Goal: Task Accomplishment & Management: Complete application form

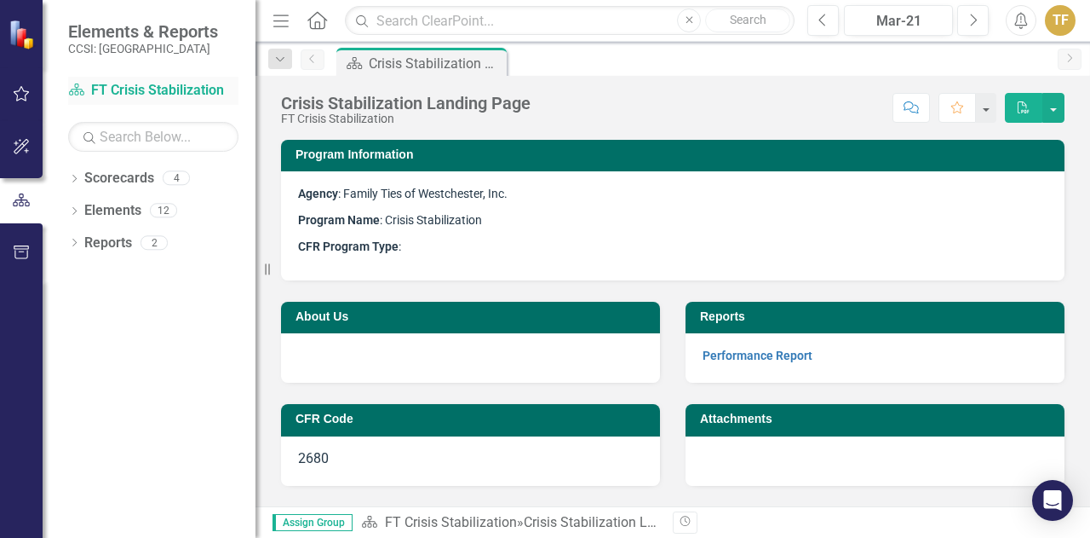
click at [154, 86] on link "Scorecard FT Crisis Stabilization" at bounding box center [153, 91] width 170 height 20
click at [121, 180] on link "Scorecards" at bounding box center [119, 179] width 70 height 20
click at [74, 177] on icon "Dropdown" at bounding box center [74, 179] width 12 height 9
click at [134, 212] on link "Family Ties of [GEOGRAPHIC_DATA], Inc." at bounding box center [161, 211] width 187 height 20
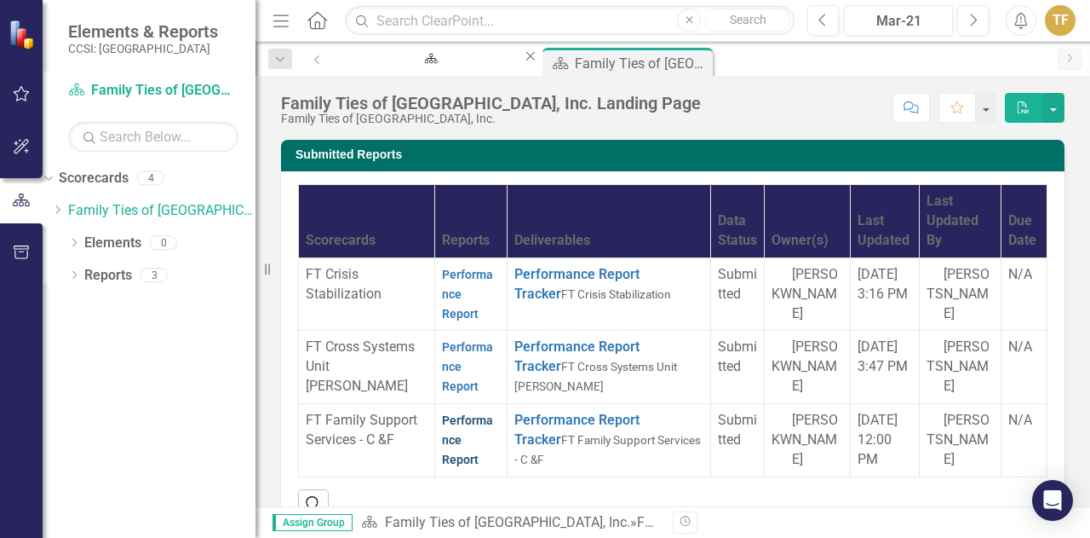
click at [442, 418] on link "Performance Report" at bounding box center [467, 439] width 51 height 53
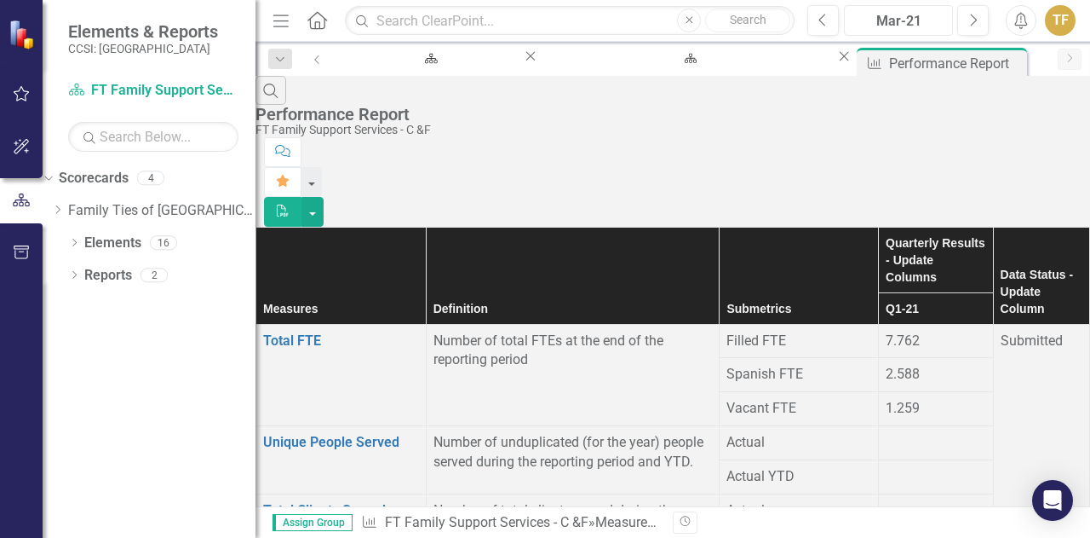
click at [906, 24] on div "Mar-21" at bounding box center [898, 21] width 97 height 20
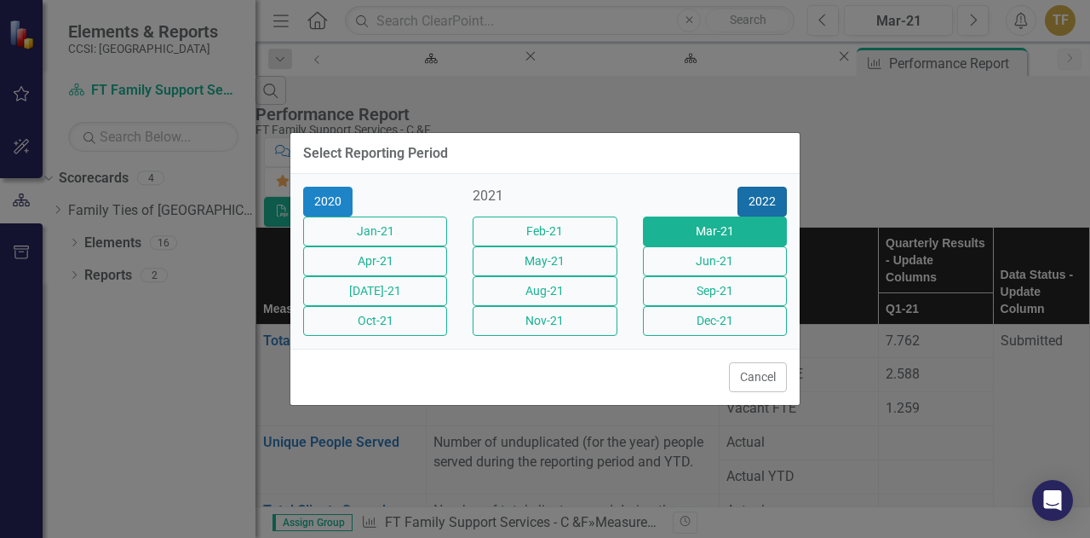
click at [770, 189] on button "2022" at bounding box center [762, 202] width 49 height 30
click at [770, 189] on button "2023" at bounding box center [762, 202] width 49 height 30
click at [770, 189] on button "2024" at bounding box center [762, 202] width 49 height 30
click at [770, 189] on button "2025" at bounding box center [762, 202] width 49 height 30
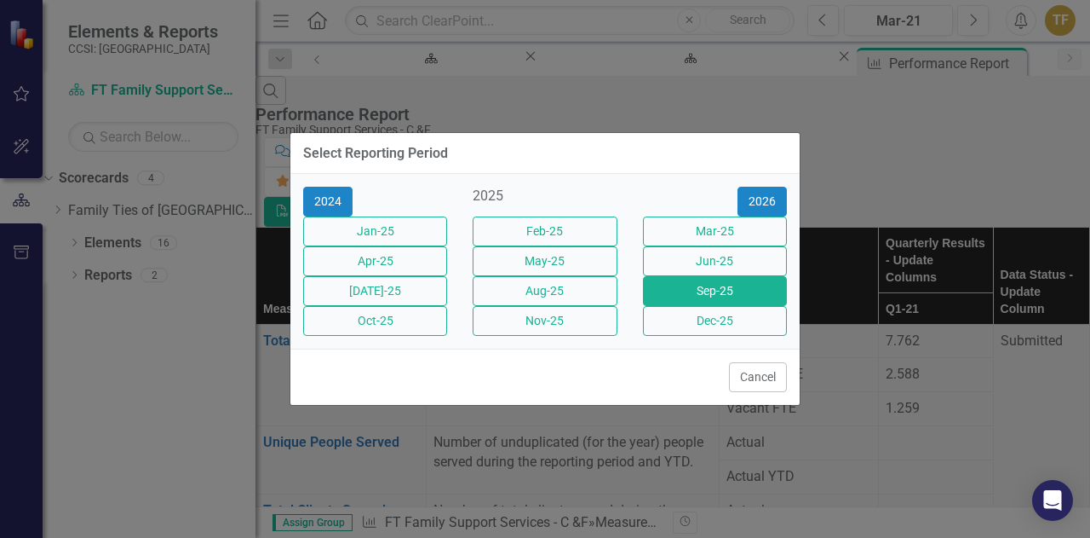
click at [685, 299] on button "Sep-25" at bounding box center [715, 291] width 144 height 30
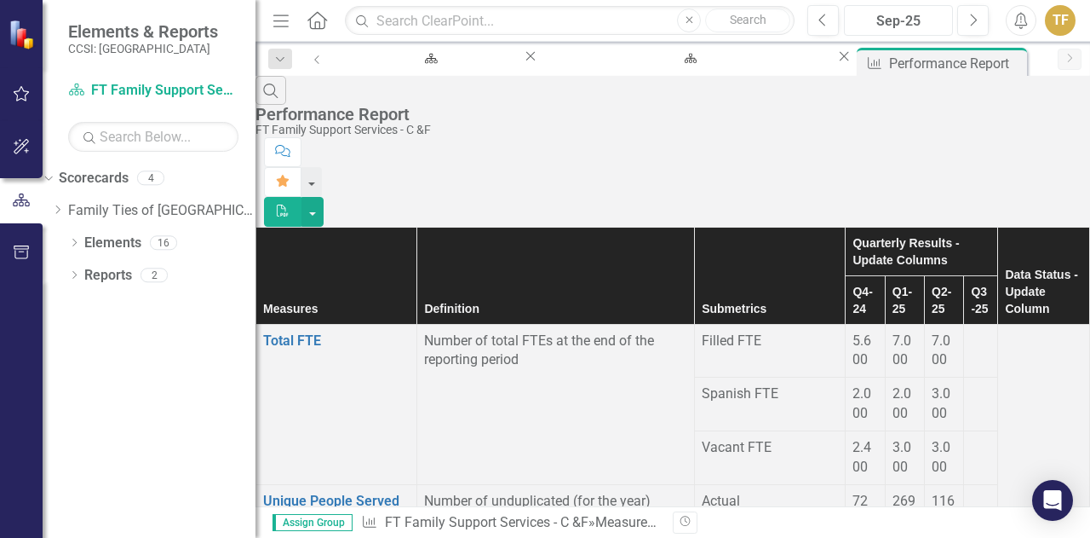
scroll to position [0, 81]
click at [971, 331] on div at bounding box center [981, 331] width 20 height 0
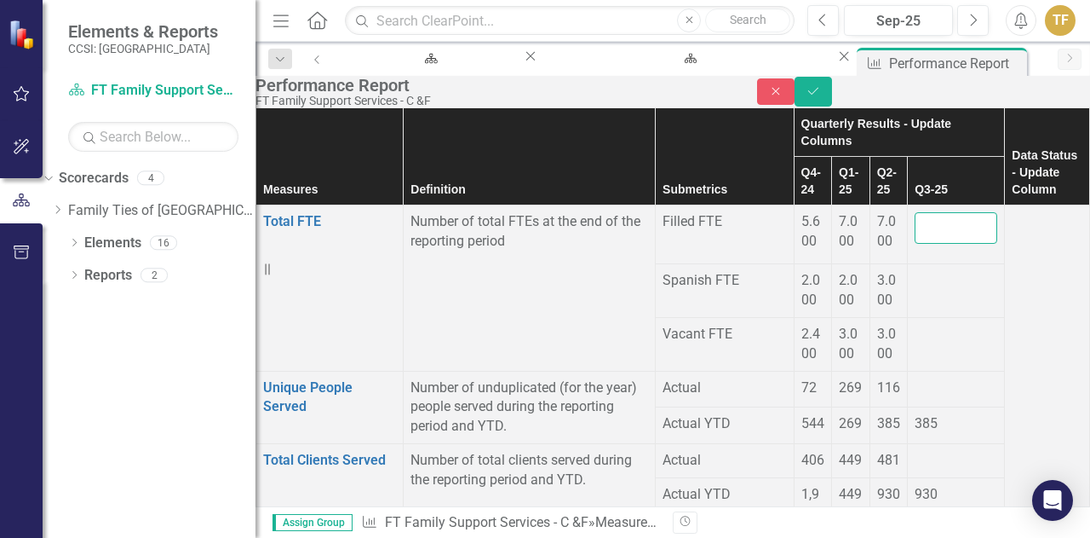
click at [915, 224] on input "number" at bounding box center [956, 228] width 83 height 32
type input "5.10"
click at [915, 271] on div at bounding box center [956, 271] width 83 height 0
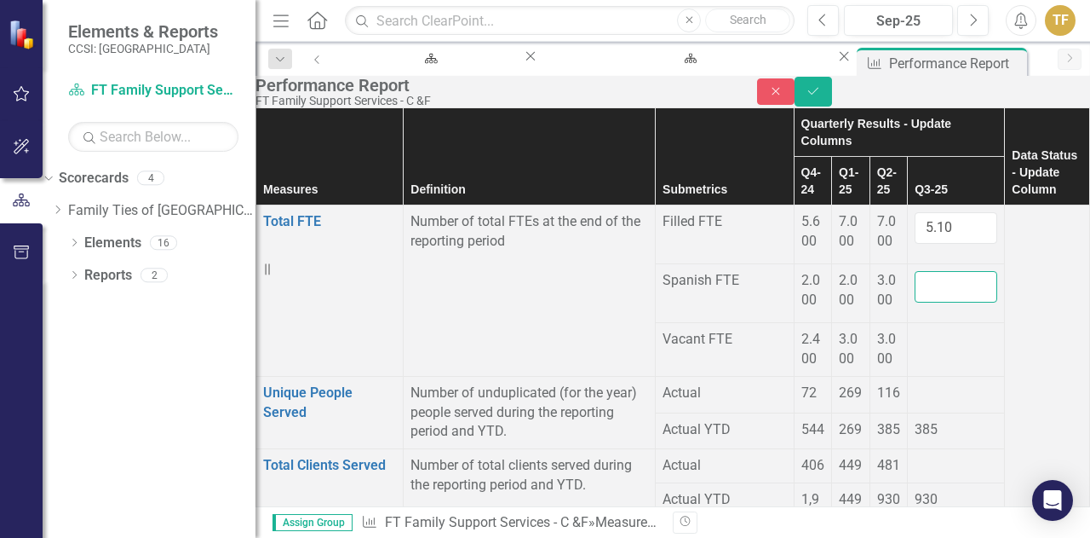
click at [915, 271] on input "number" at bounding box center [956, 287] width 83 height 32
type input "2.50"
click at [915, 330] on div at bounding box center [956, 330] width 83 height 0
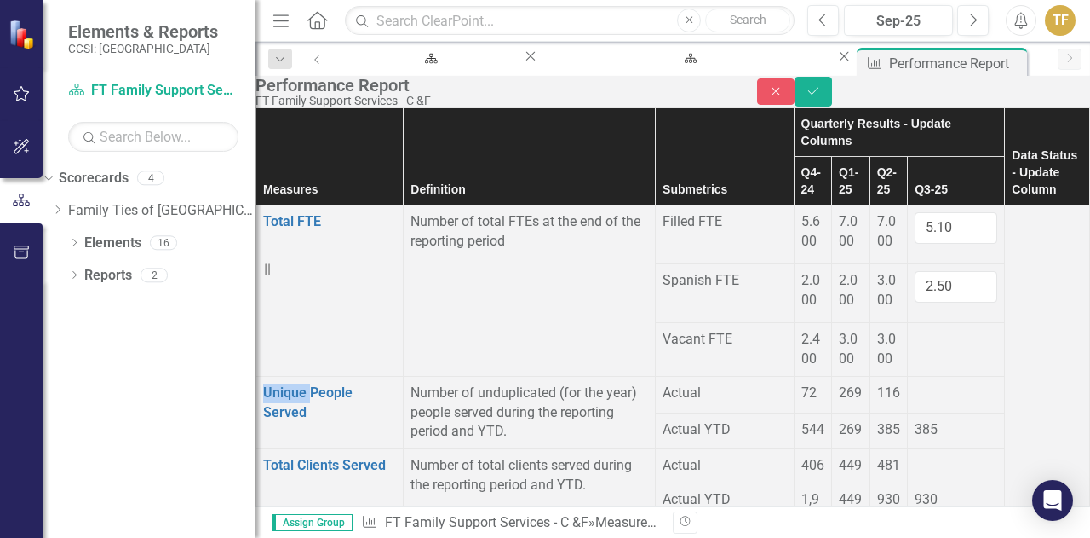
click at [915, 330] on div at bounding box center [956, 330] width 83 height 0
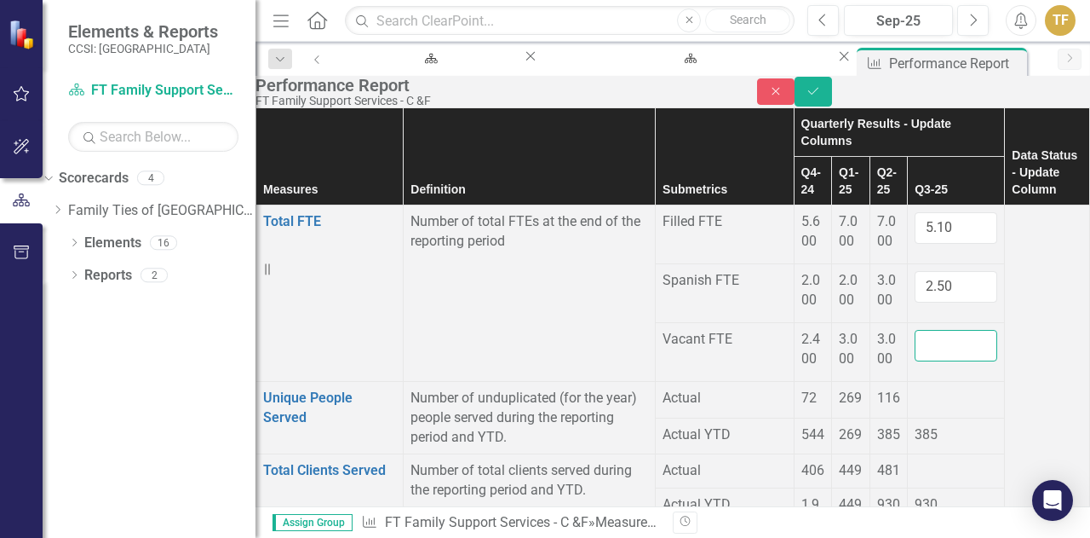
click at [915, 330] on input "number" at bounding box center [956, 346] width 83 height 32
type input "1.84"
click at [915, 388] on div at bounding box center [956, 388] width 83 height 0
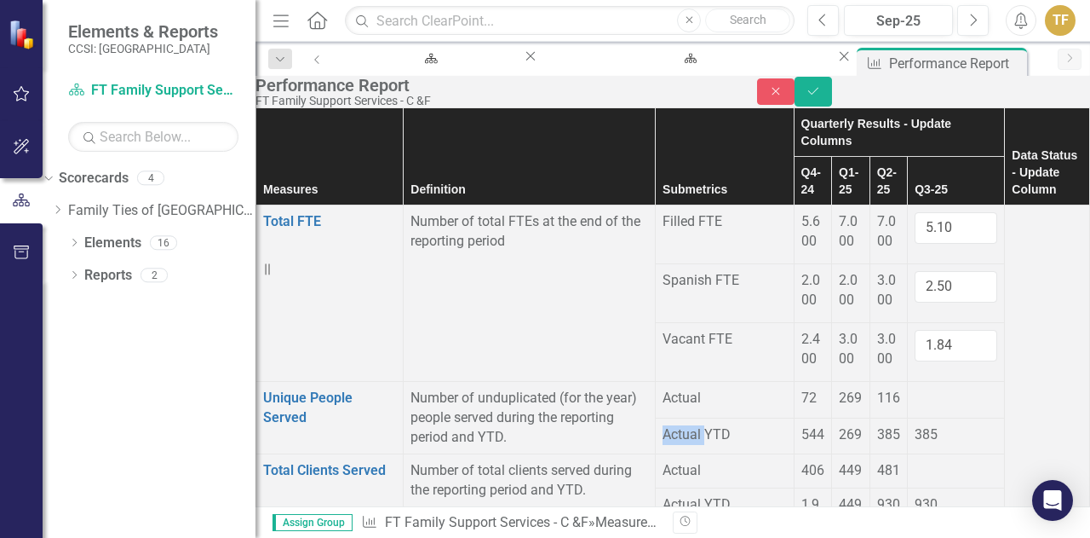
click at [915, 388] on div at bounding box center [956, 388] width 83 height 0
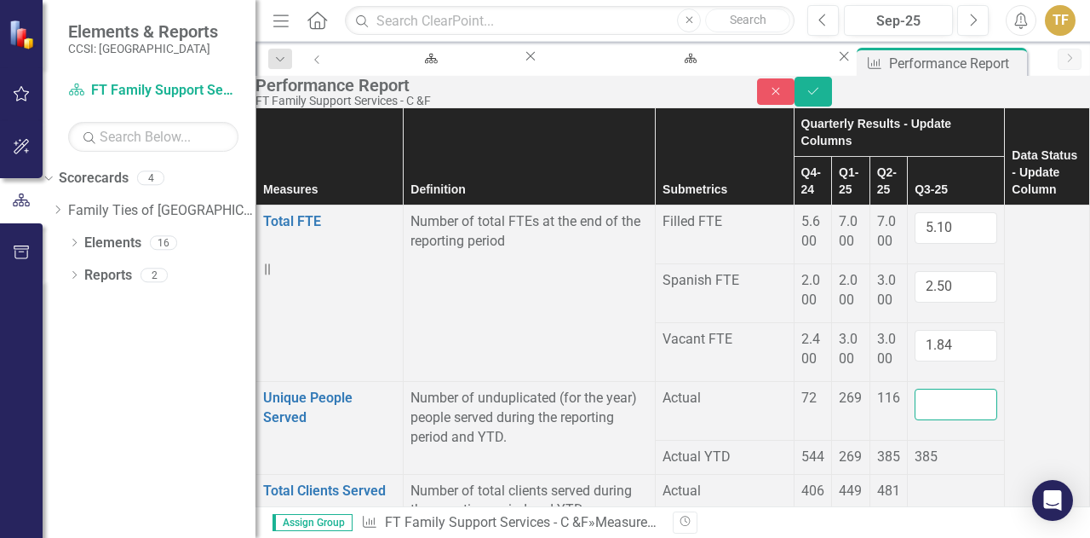
click at [915, 388] on input "number" at bounding box center [956, 404] width 83 height 32
type input "-1"
type input "84"
click at [915, 481] on div at bounding box center [956, 481] width 83 height 0
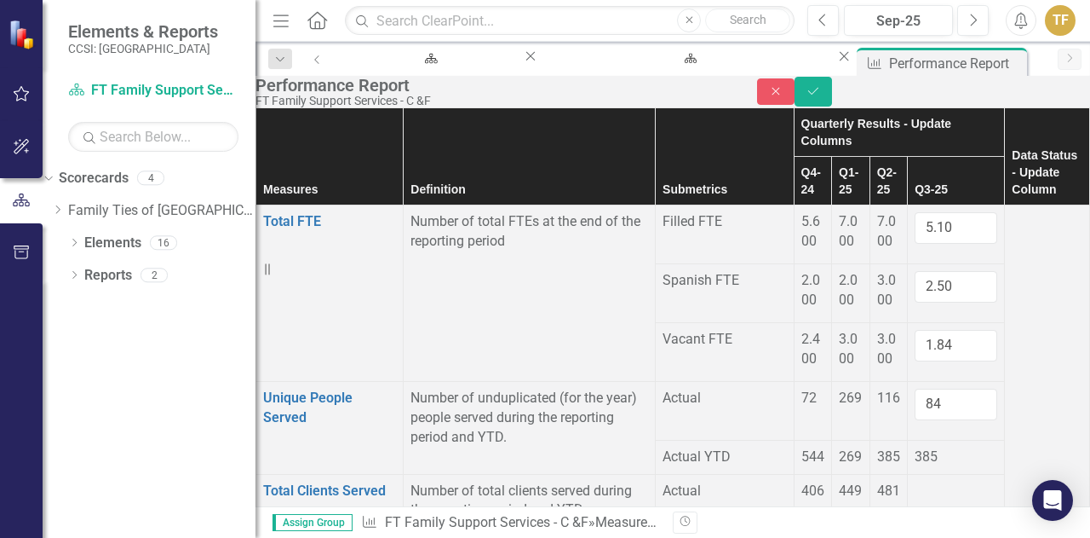
click at [927, 448] on span "385" at bounding box center [926, 456] width 23 height 16
click at [915, 481] on div at bounding box center [956, 481] width 83 height 0
click at [915, 481] on input "number" at bounding box center [956, 497] width 83 height 32
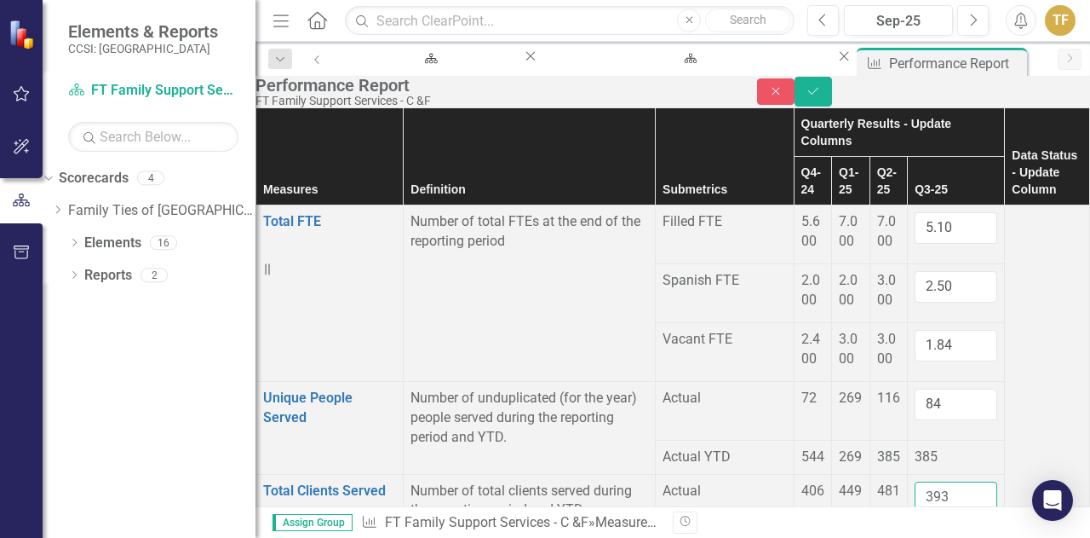
scroll to position [341, 81]
type input "393"
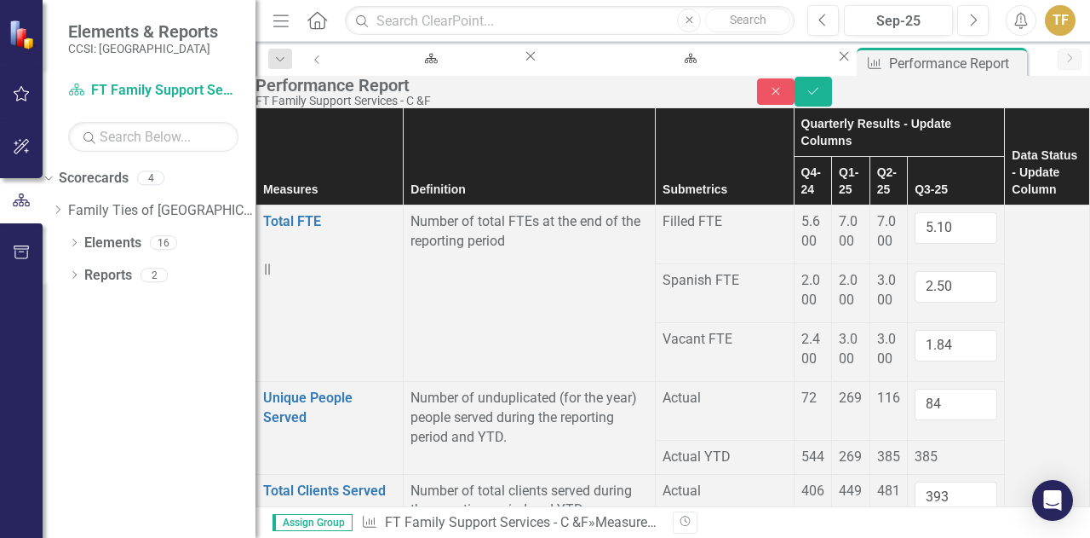
type input "7"
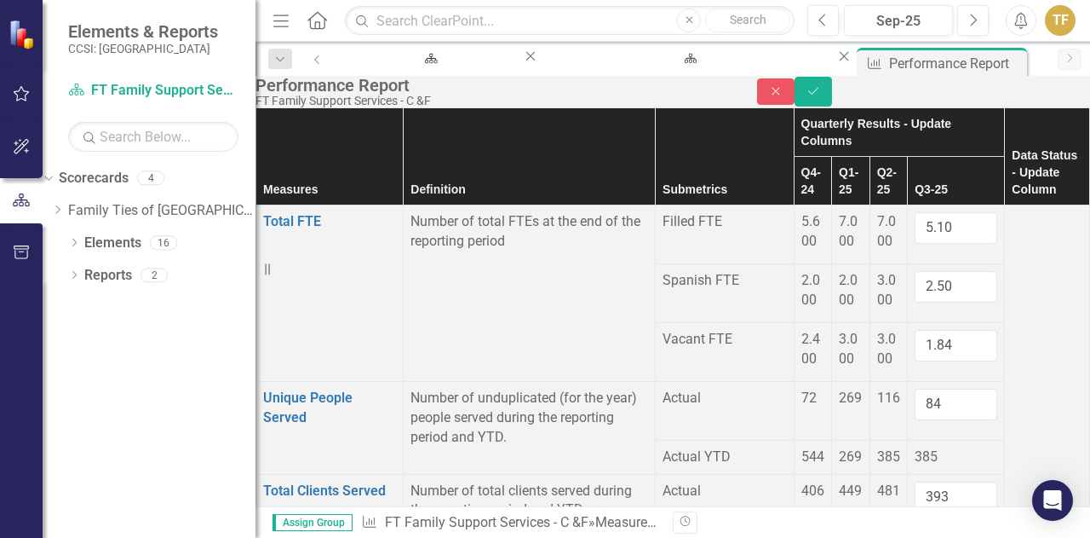
type input "24"
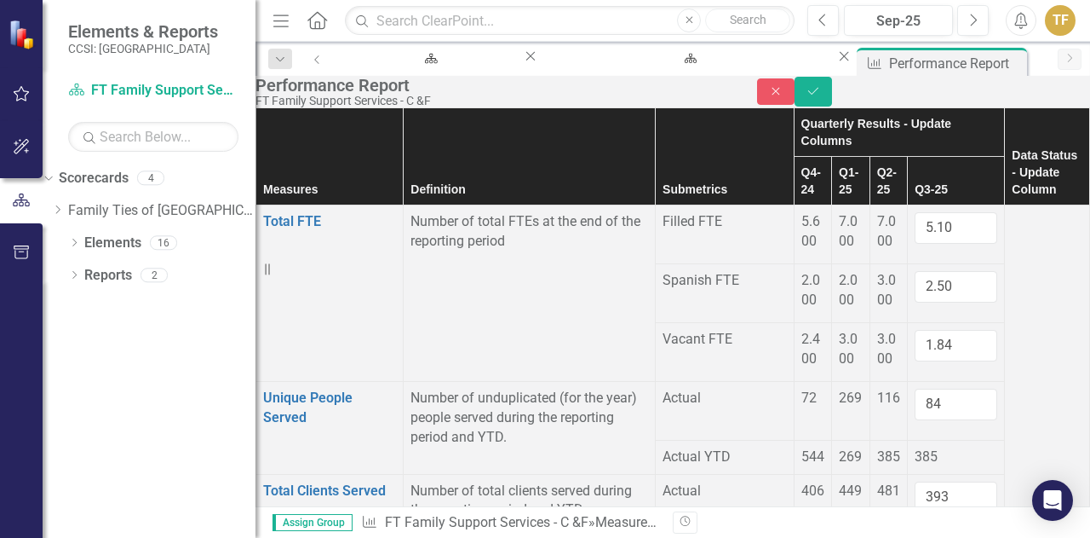
type input "47"
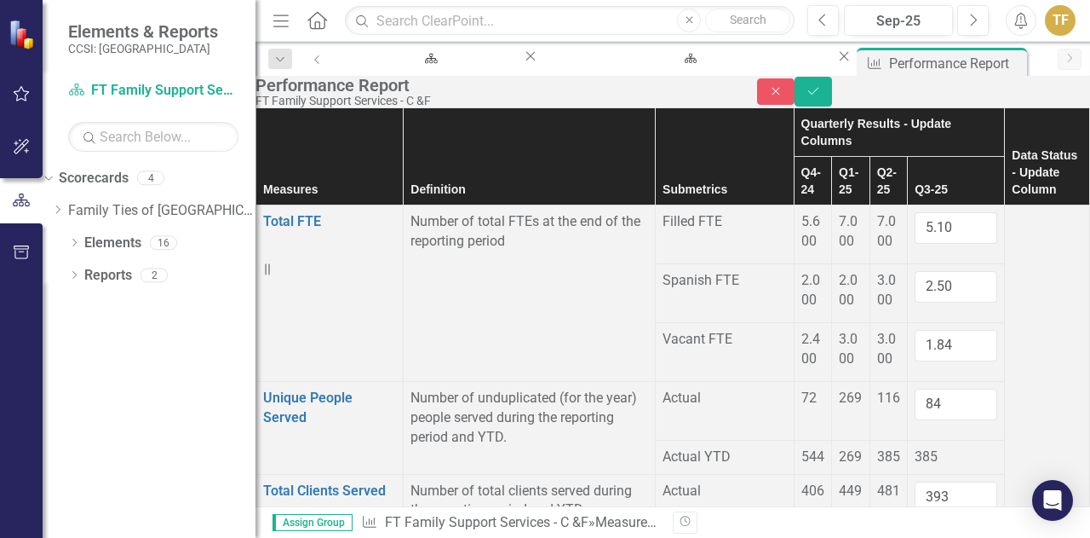
scroll to position [682, 81]
type input "0"
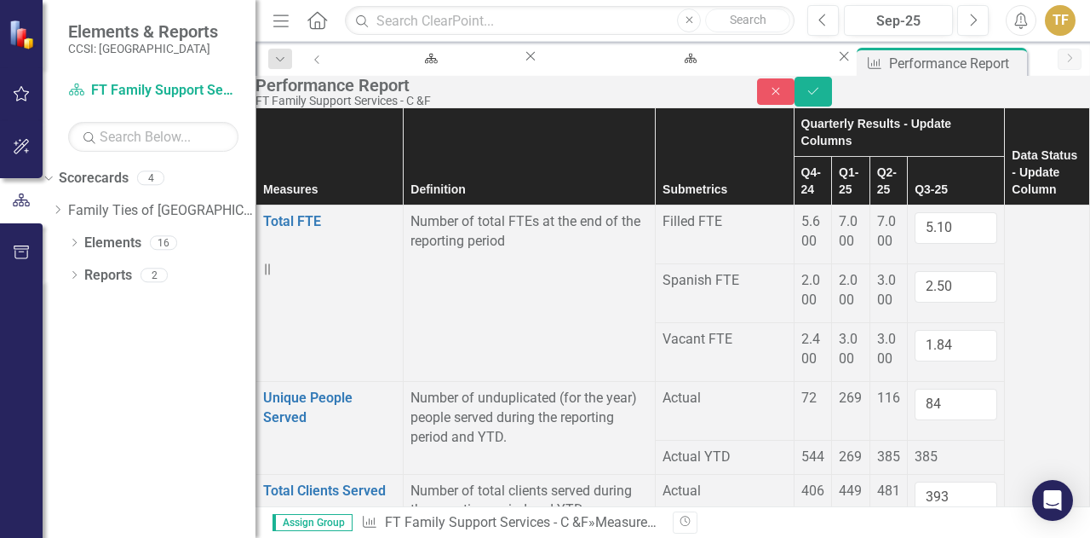
type input "0"
type input "4"
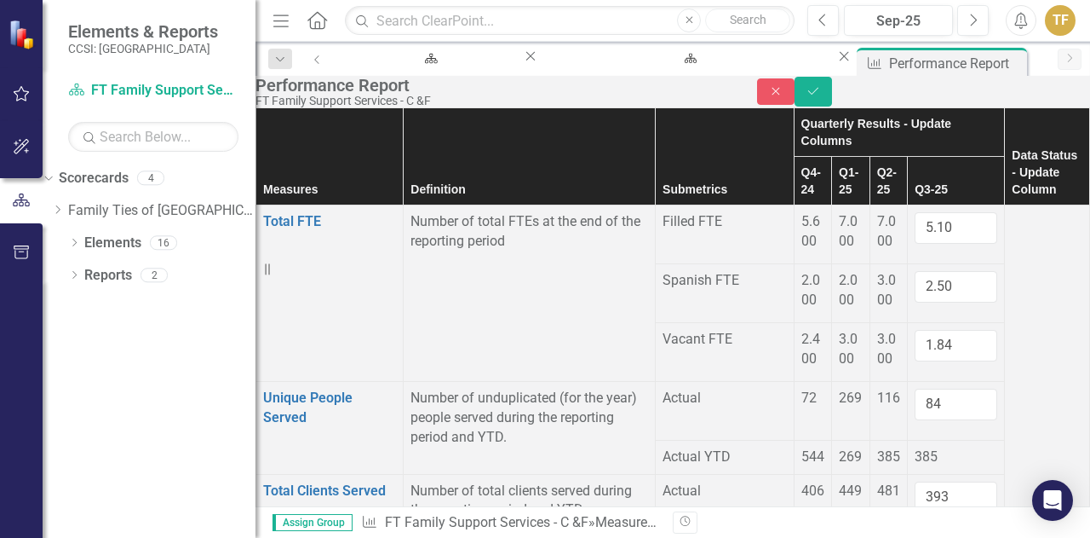
type input "1"
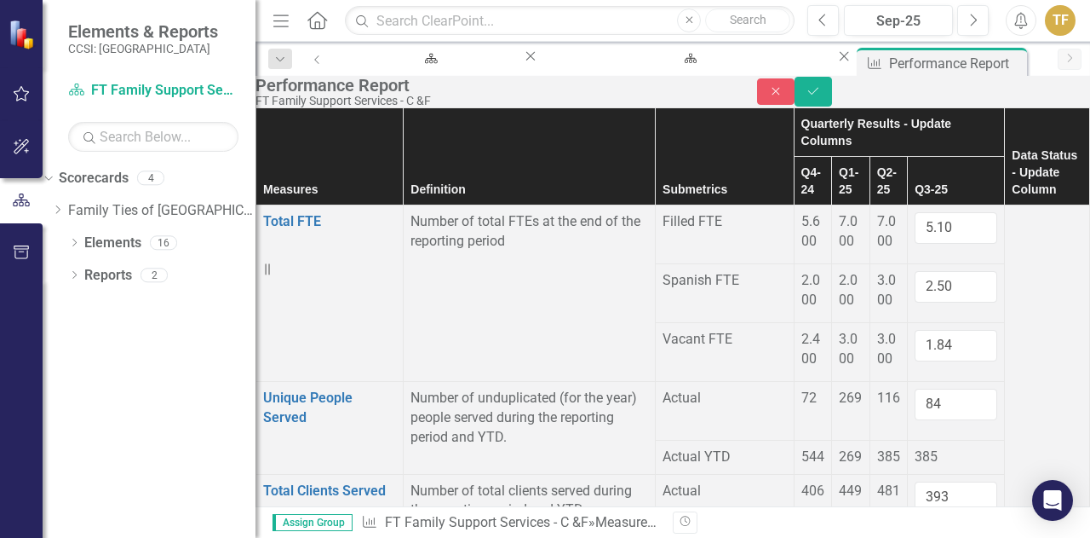
type input "1"
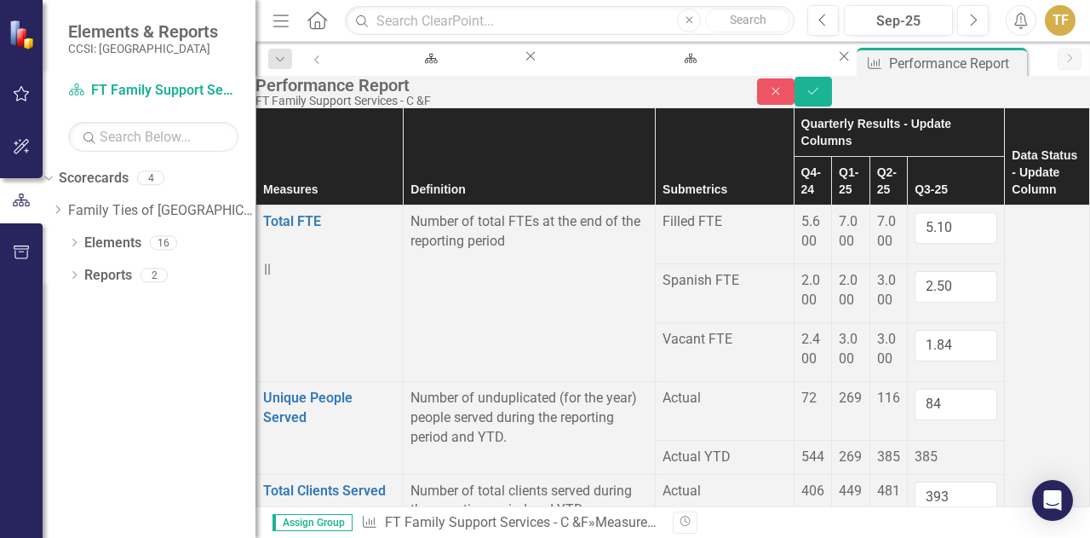
scroll to position [852, 9]
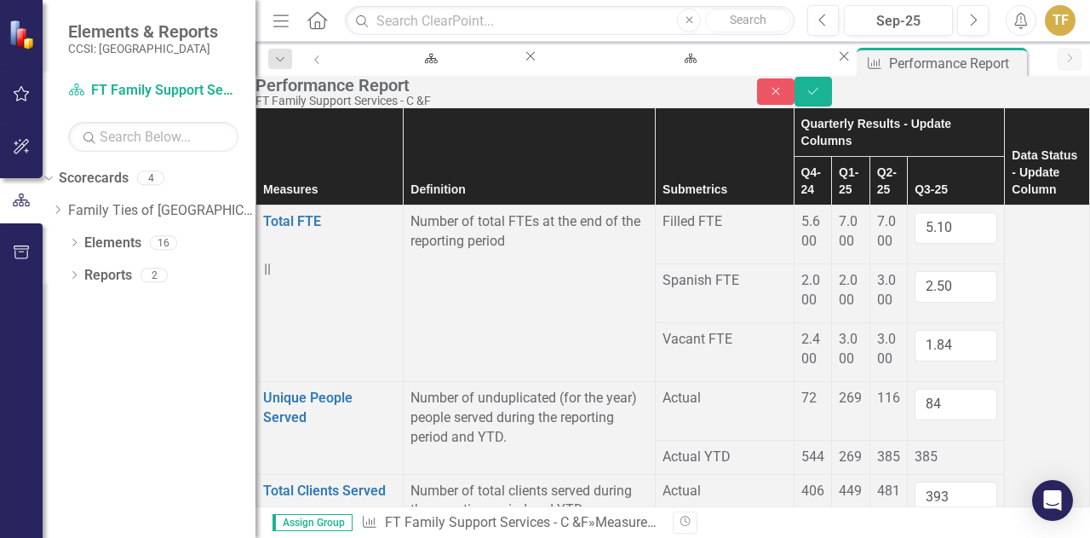
drag, startPoint x: 957, startPoint y: 245, endPoint x: 912, endPoint y: 244, distance: 45.2
type input "393"
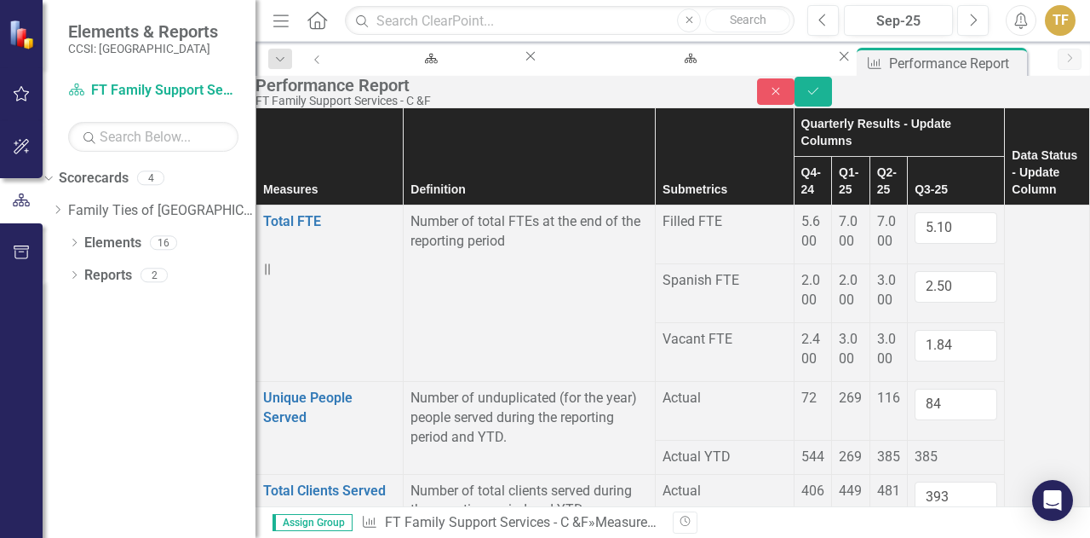
type input "1169"
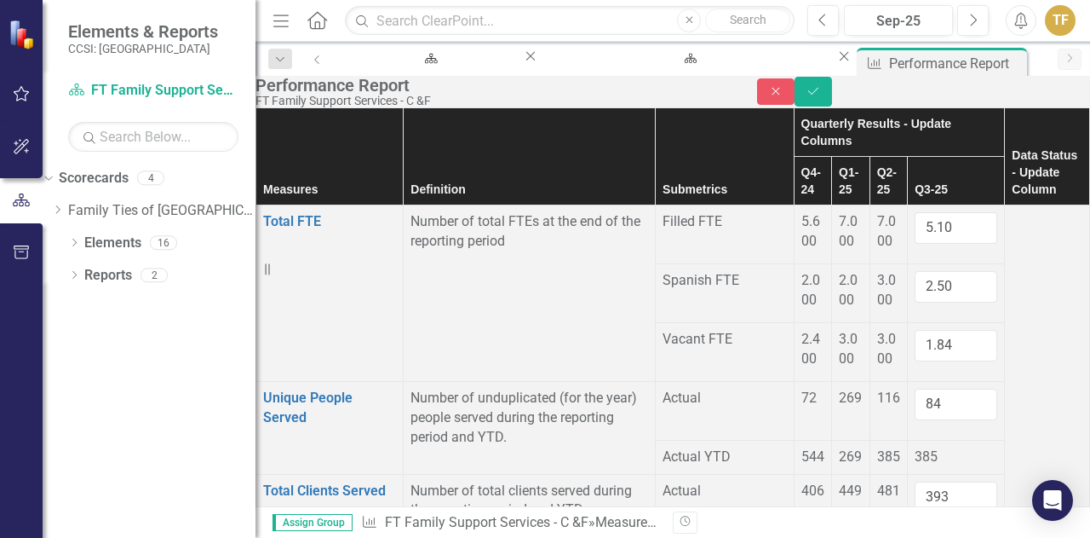
type input "6"
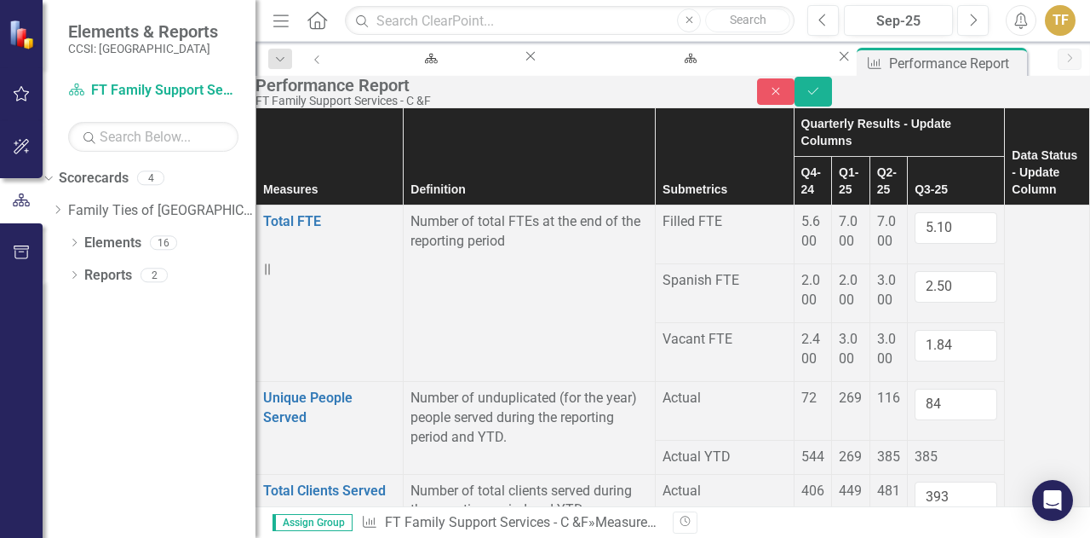
type input "38"
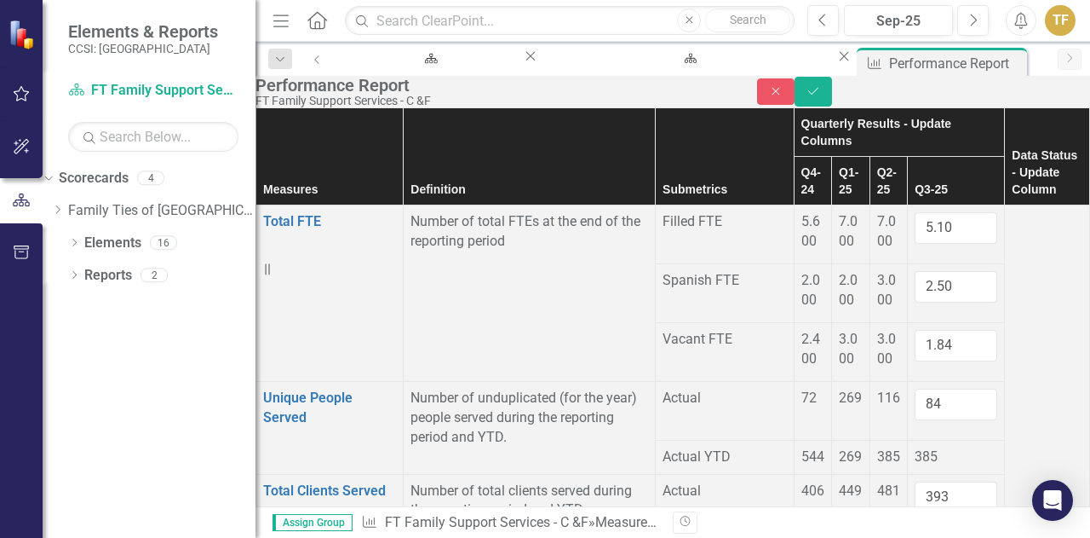
type input "94"
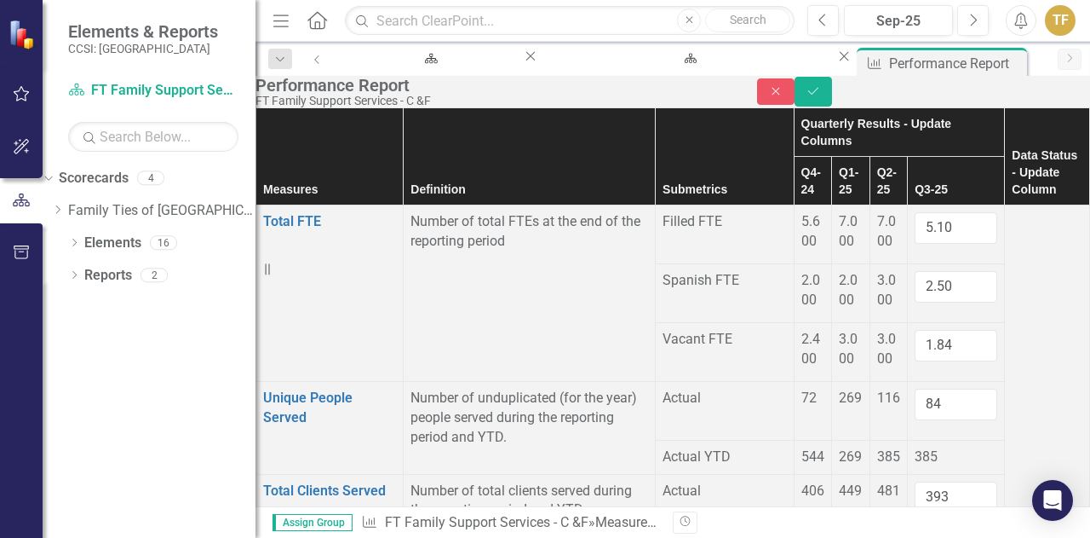
type input "-1"
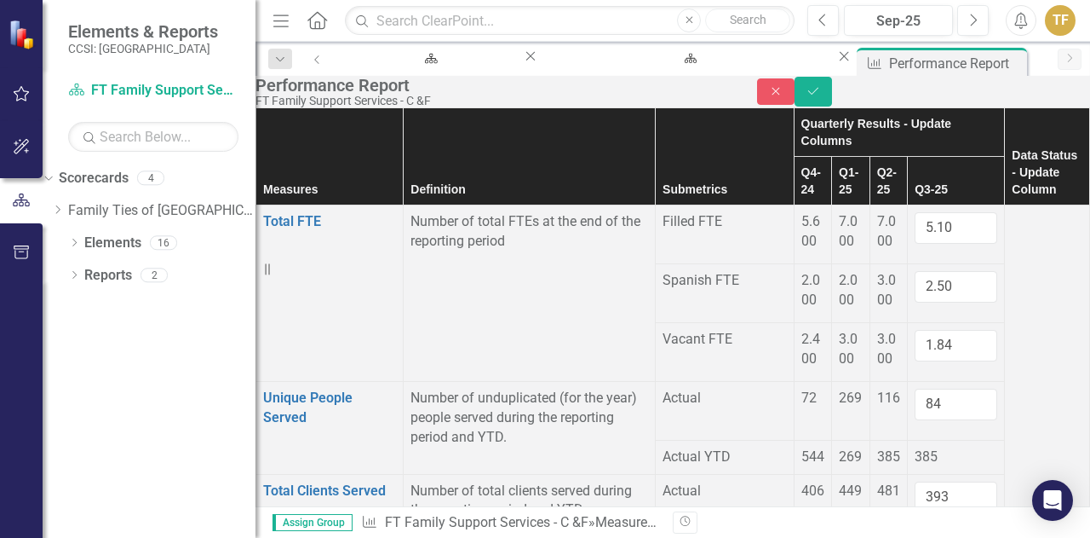
drag, startPoint x: 945, startPoint y: 250, endPoint x: 895, endPoint y: 255, distance: 50.5
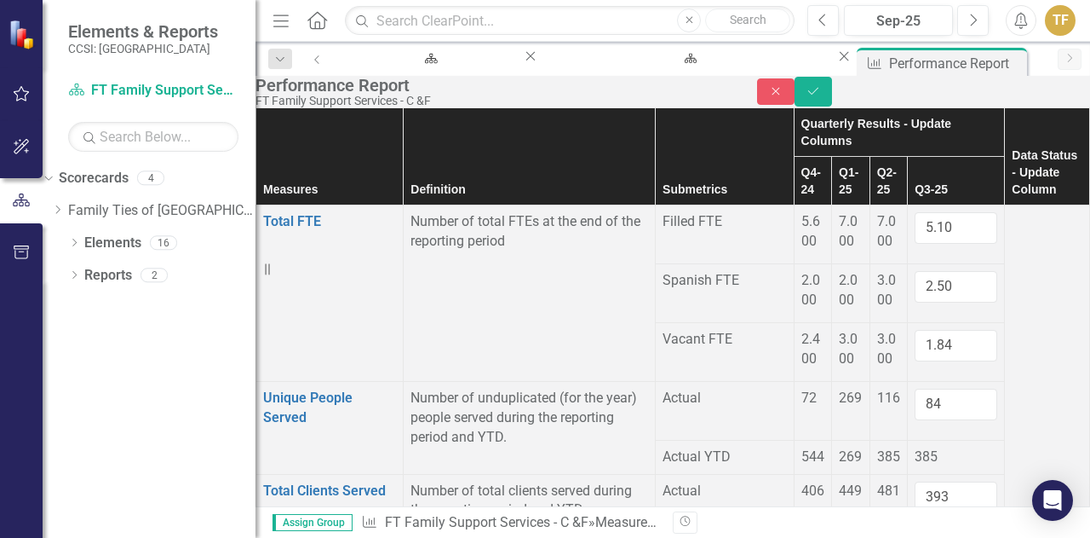
type input "0"
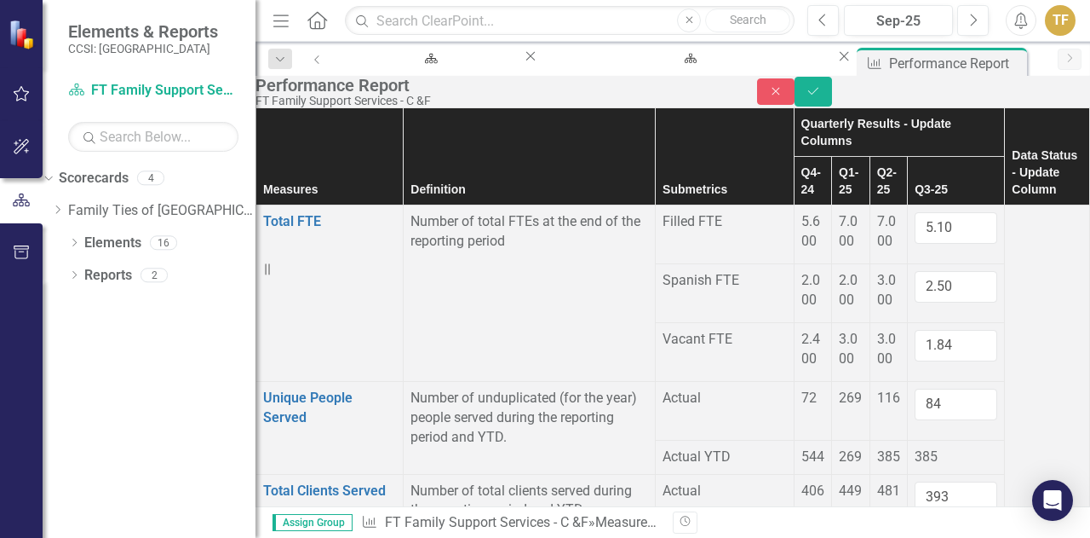
drag, startPoint x: 949, startPoint y: 255, endPoint x: 897, endPoint y: 253, distance: 52.0
type input "0"
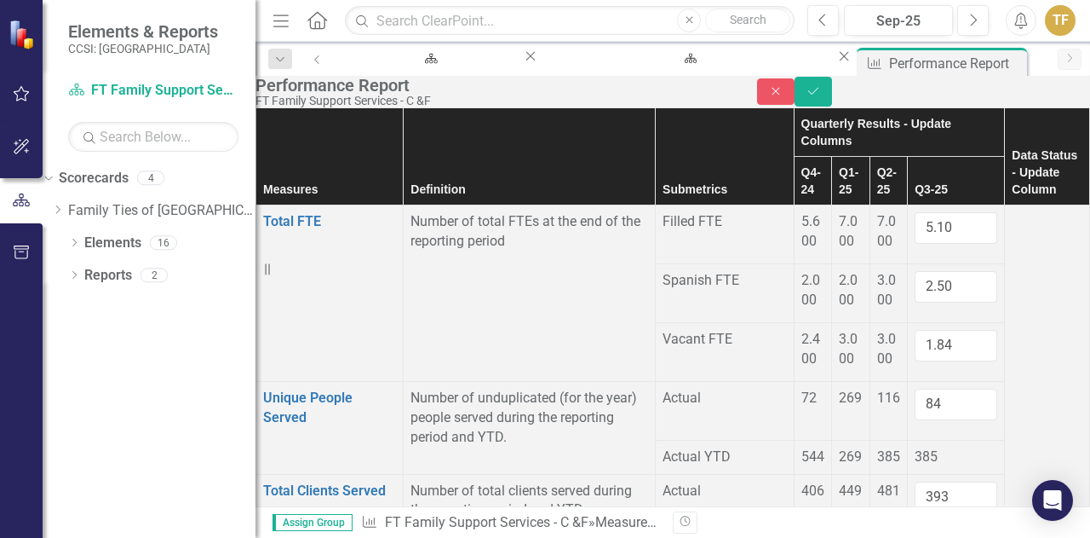
type input "0"
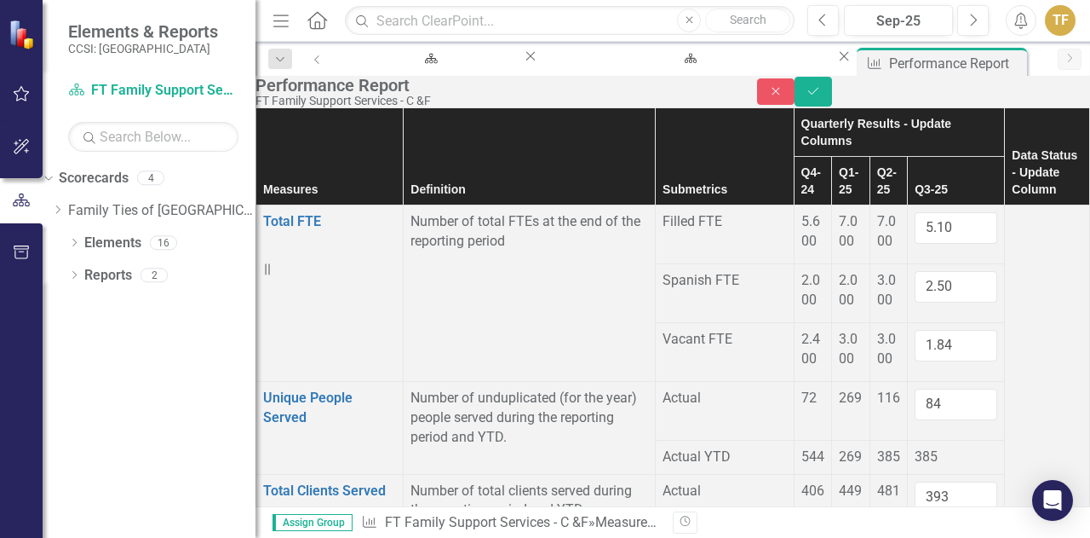
type input "28"
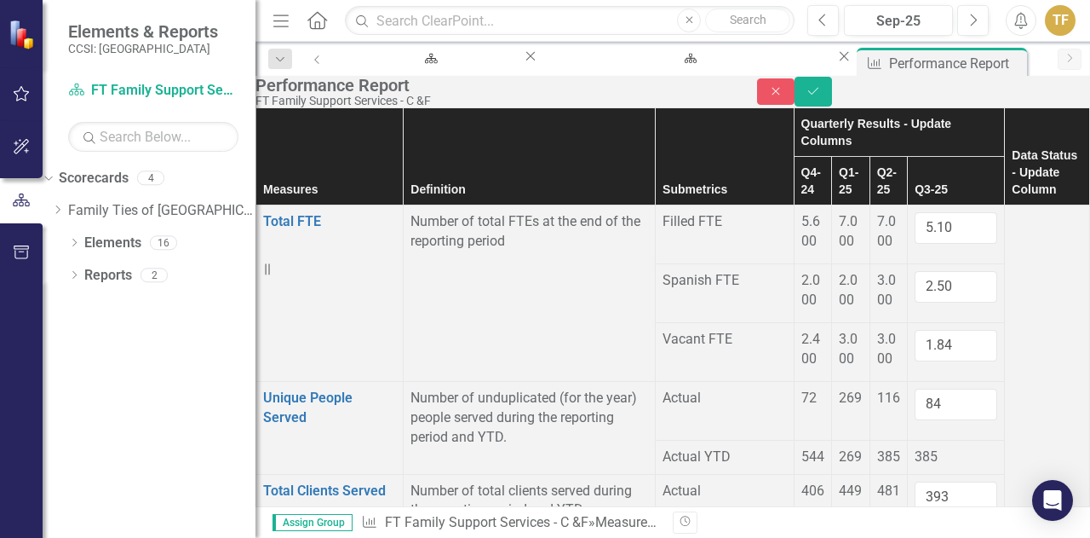
type input "21"
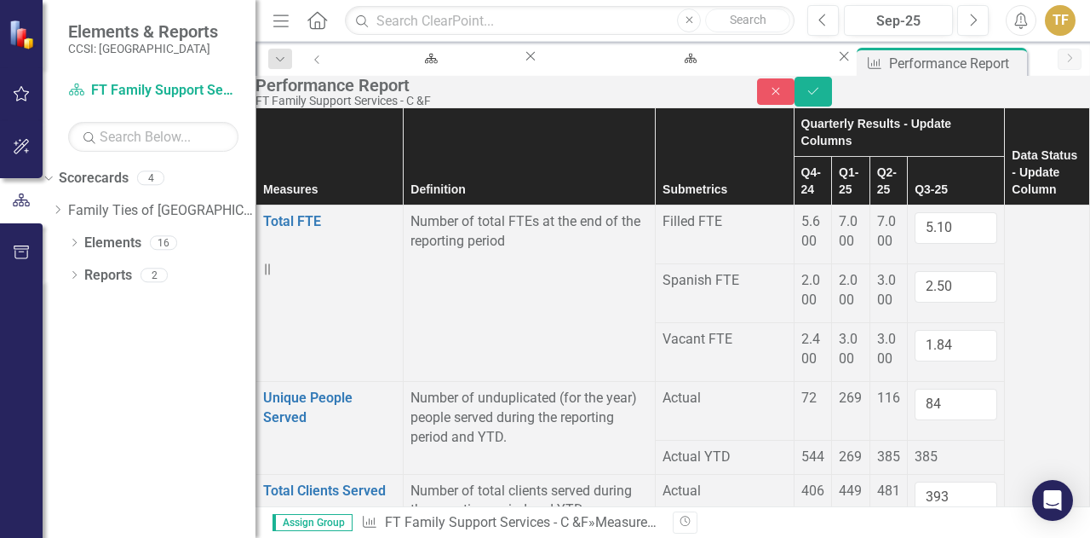
type input "50"
type input "0"
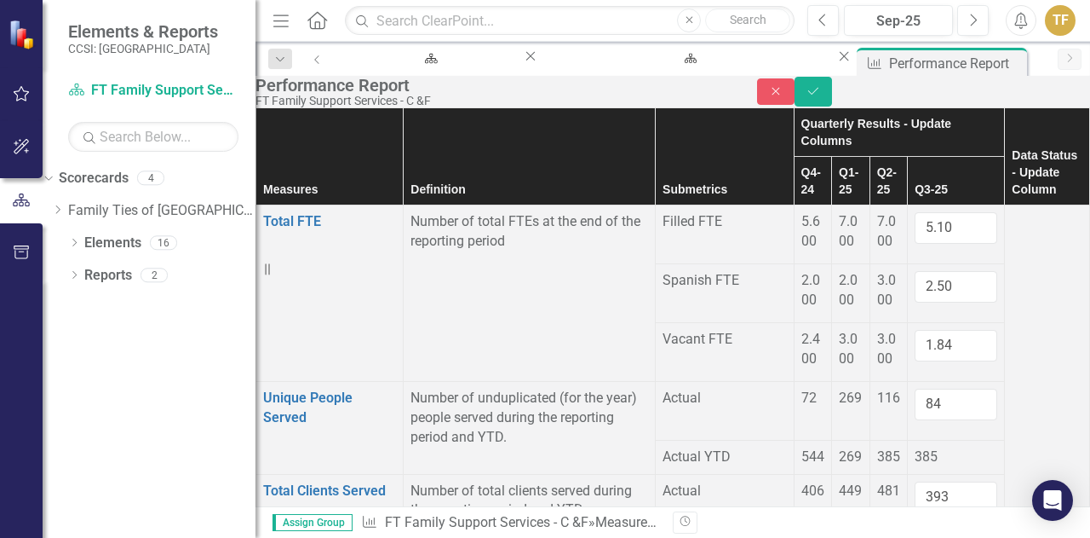
type input "0"
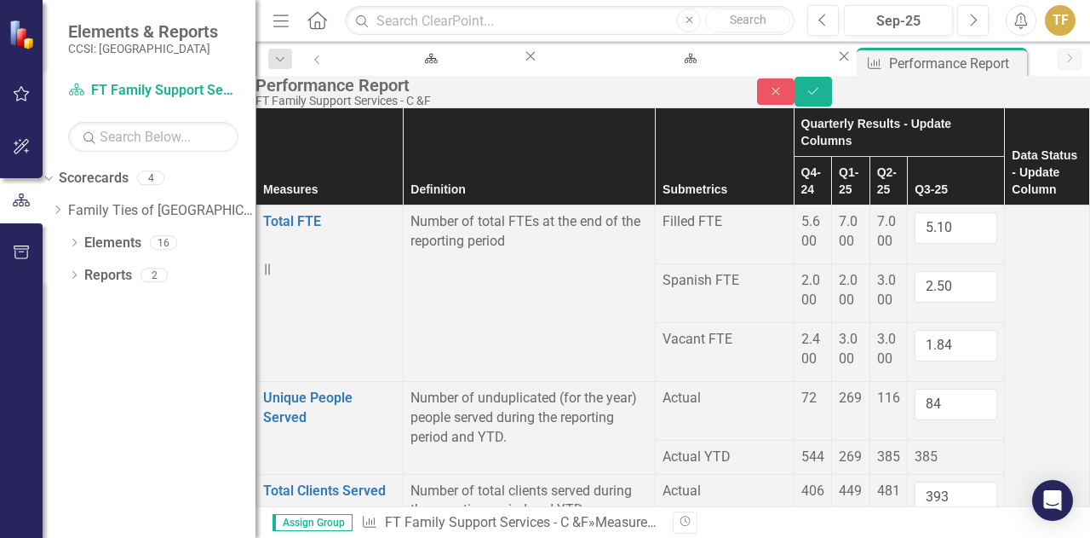
type input "0"
drag, startPoint x: 953, startPoint y: 408, endPoint x: 912, endPoint y: 408, distance: 40.9
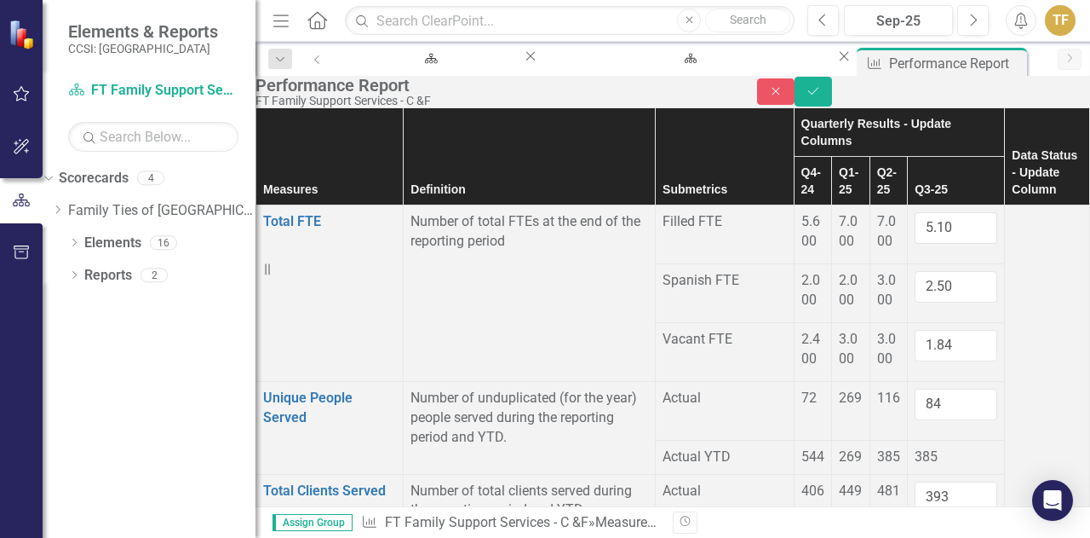
type input "0"
click at [1014, 212] on div at bounding box center [1047, 212] width 71 height 0
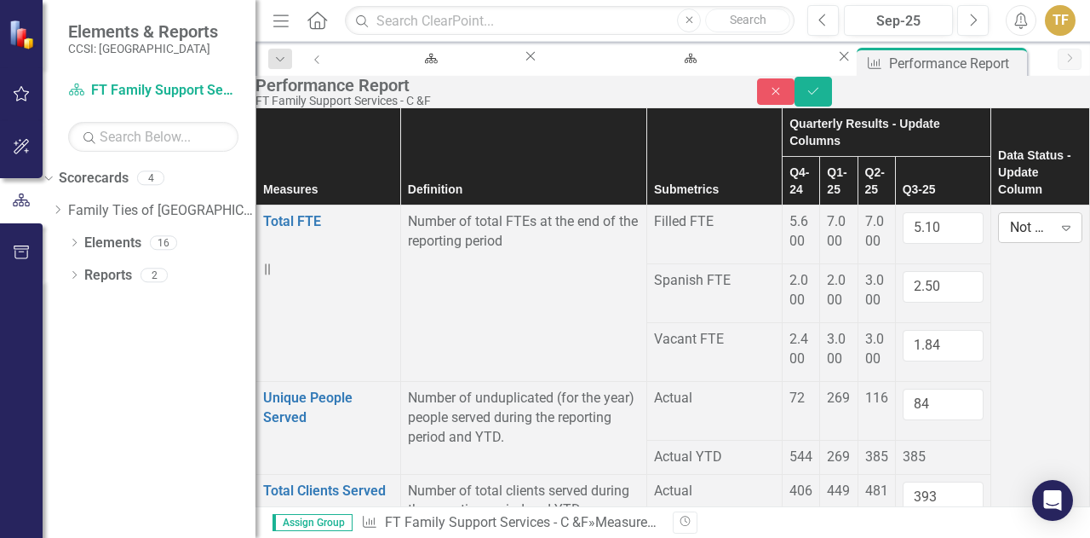
click at [1051, 224] on div "Expand" at bounding box center [1066, 227] width 31 height 27
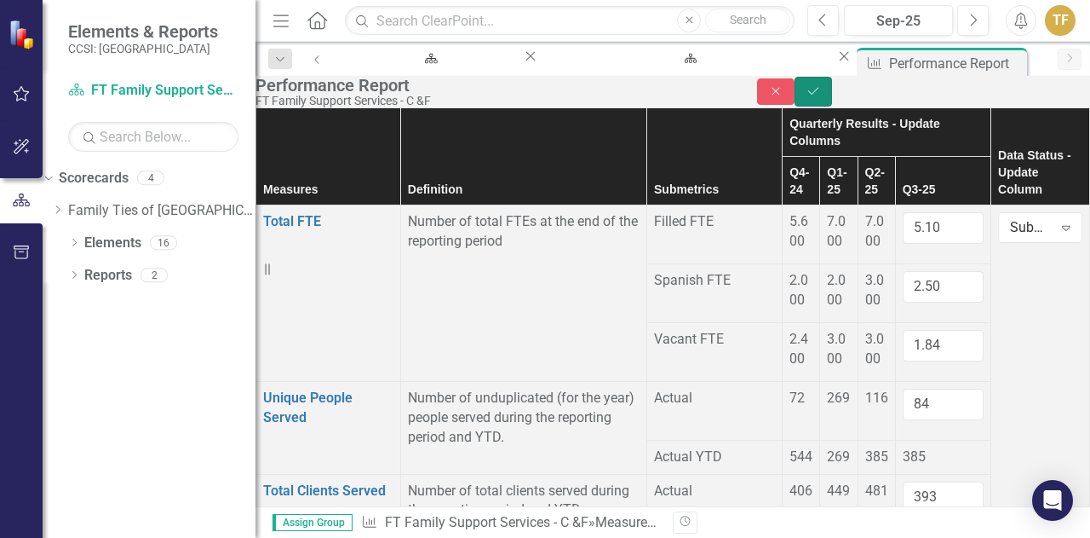
click at [821, 97] on icon "Save" at bounding box center [813, 91] width 15 height 12
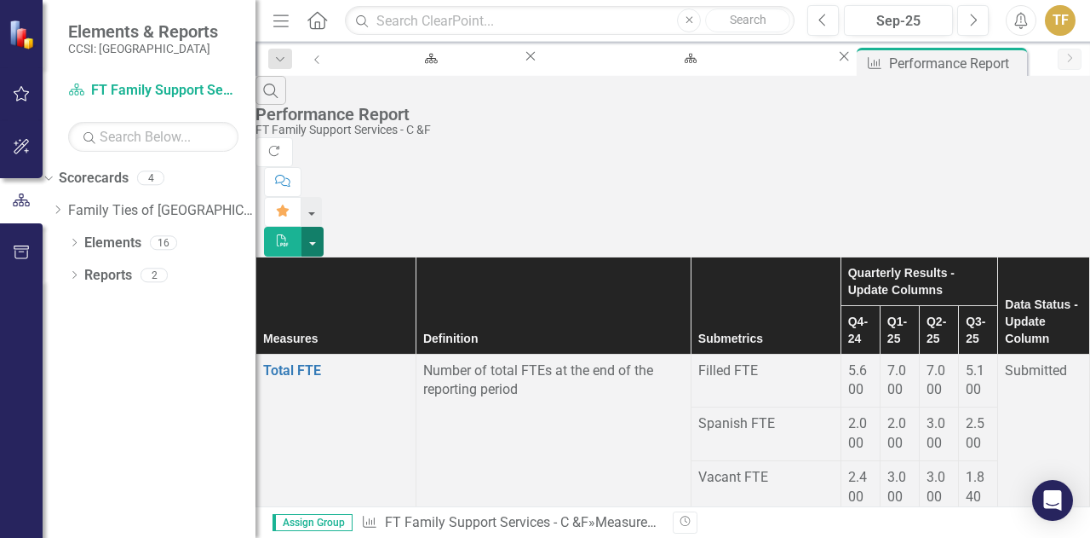
click at [324, 227] on button "button" at bounding box center [313, 242] width 22 height 30
click at [1028, 134] on link "PDF Export to PDF" at bounding box center [996, 139] width 135 height 32
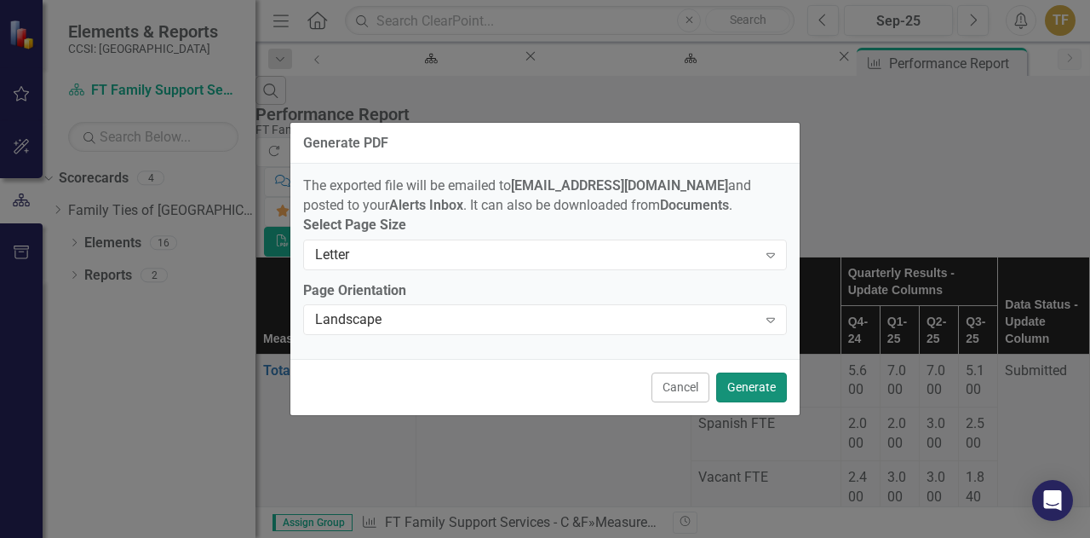
click at [758, 397] on button "Generate" at bounding box center [751, 387] width 71 height 30
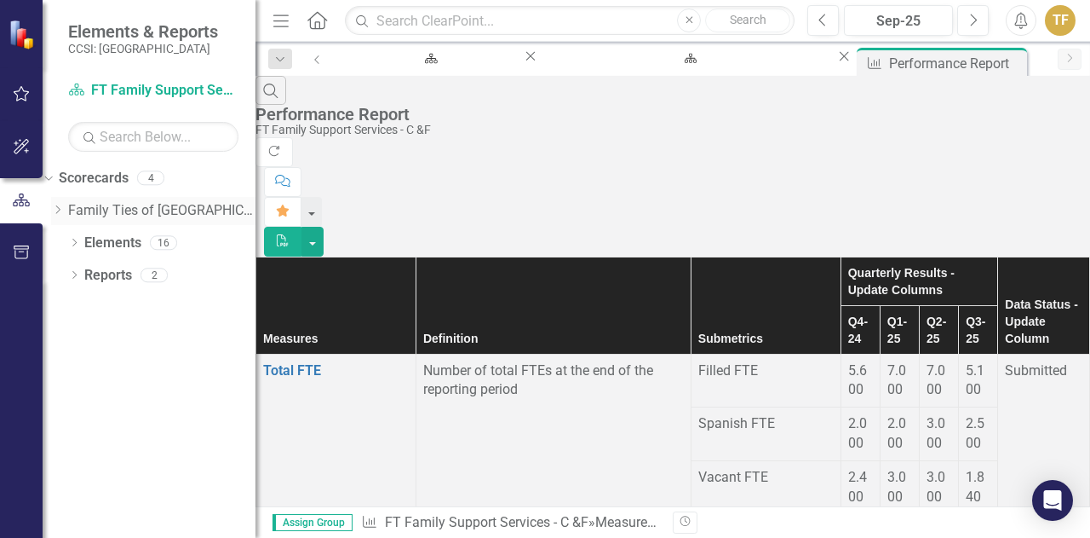
click at [126, 207] on link "Family Ties of [GEOGRAPHIC_DATA], Inc." at bounding box center [161, 211] width 187 height 20
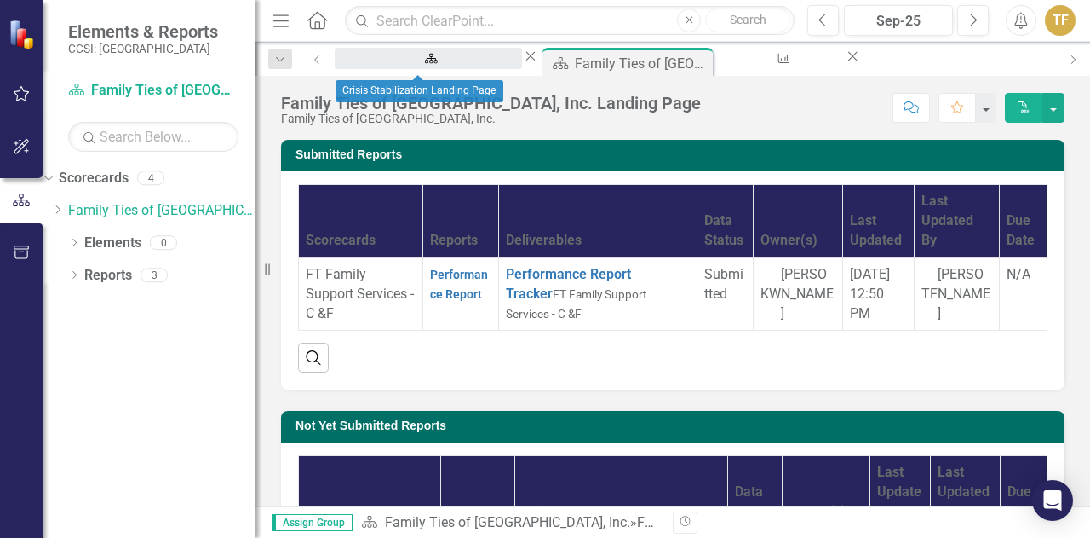
click at [435, 64] on div "Crisis Stabilization Landing Page" at bounding box center [428, 74] width 157 height 21
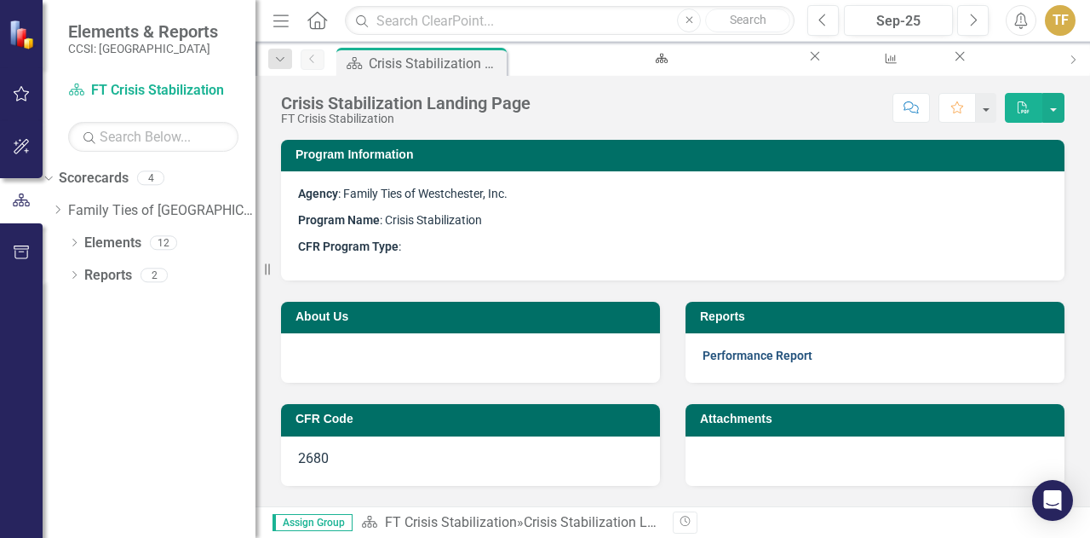
click at [743, 354] on link "Performance Report" at bounding box center [758, 355] width 110 height 14
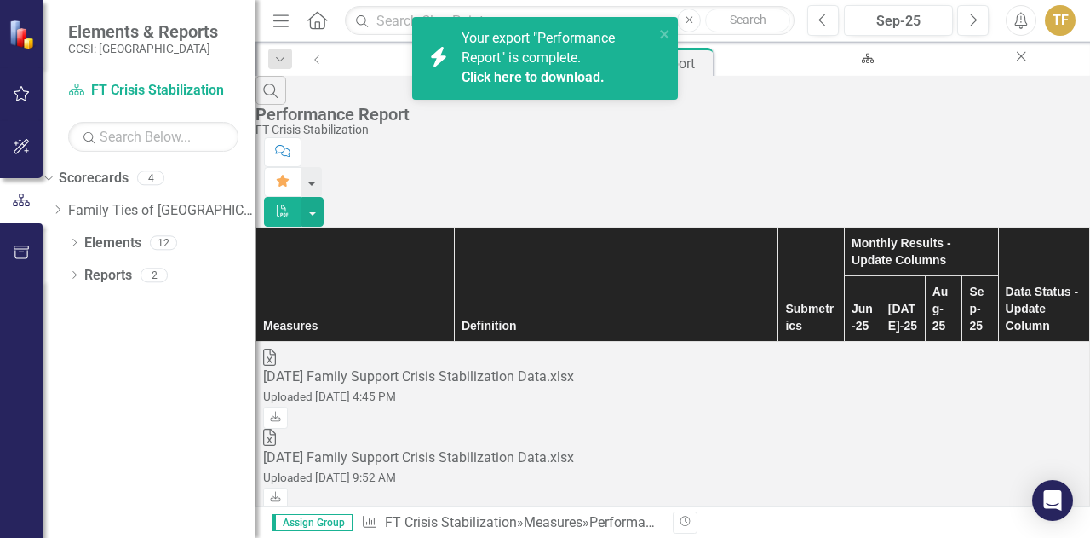
scroll to position [2556, 81]
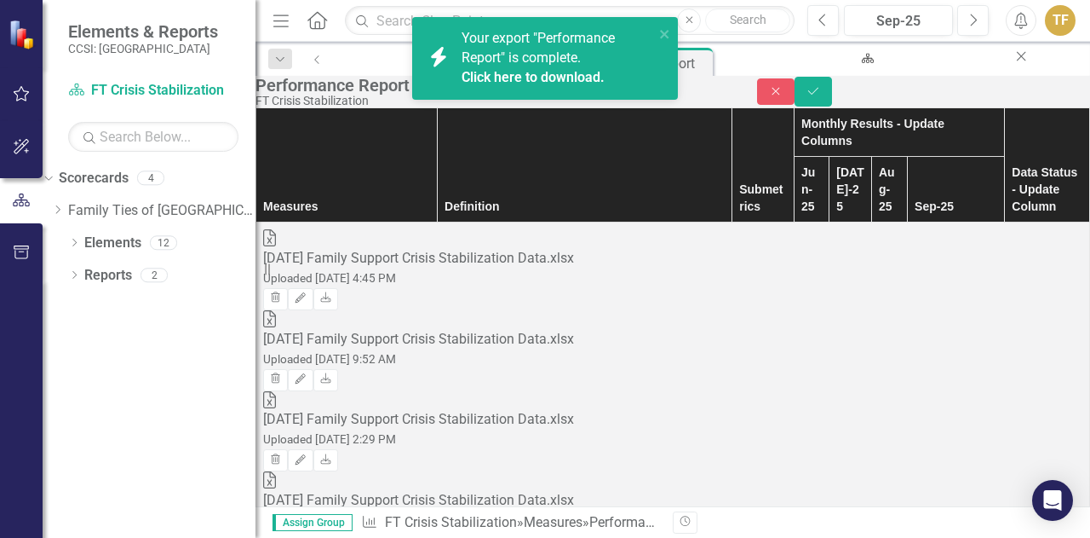
type input "2"
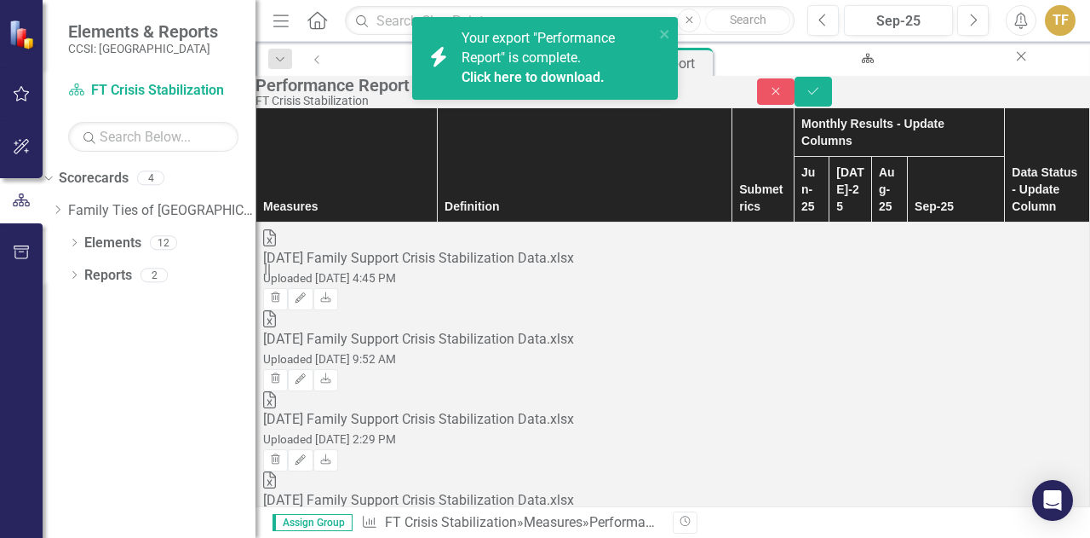
type input "2"
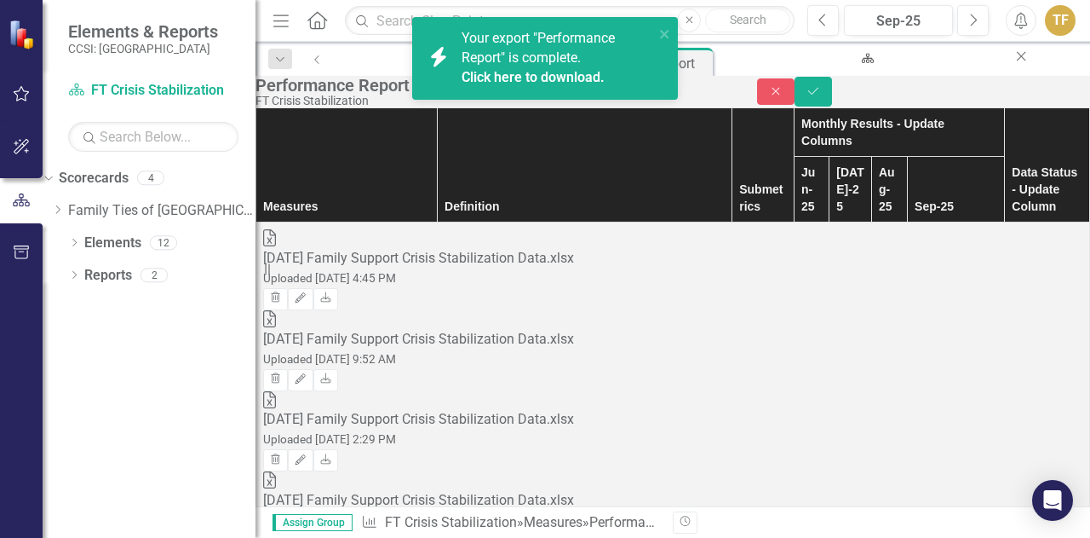
type input "0"
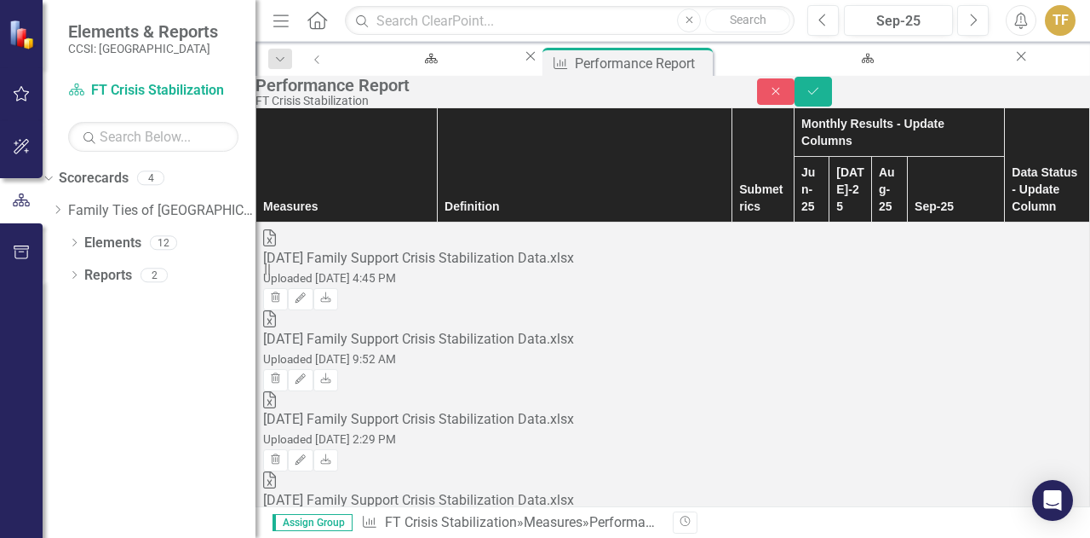
type input "14"
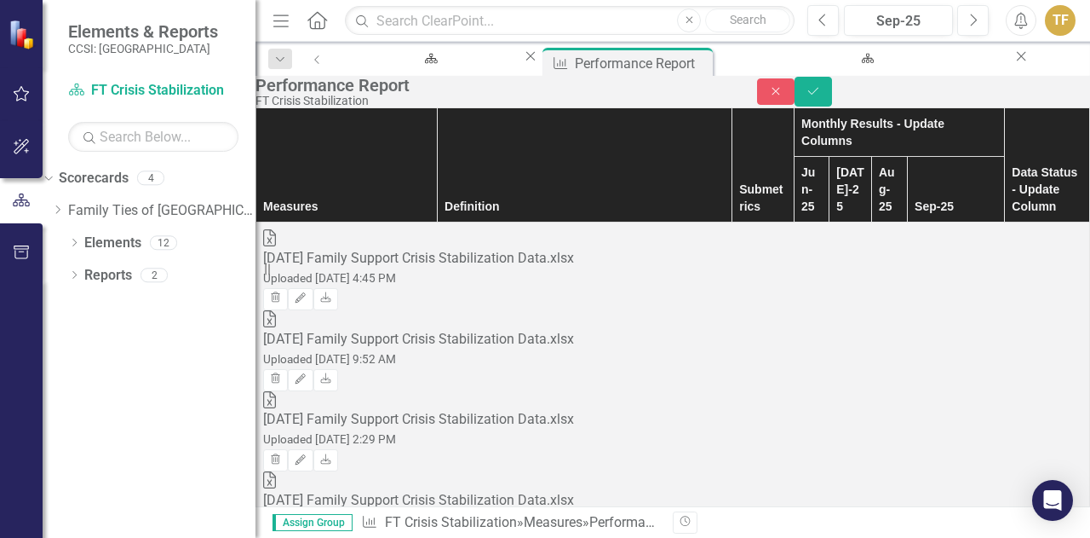
type input "42"
drag, startPoint x: 897, startPoint y: 307, endPoint x: 913, endPoint y: 306, distance: 16.2
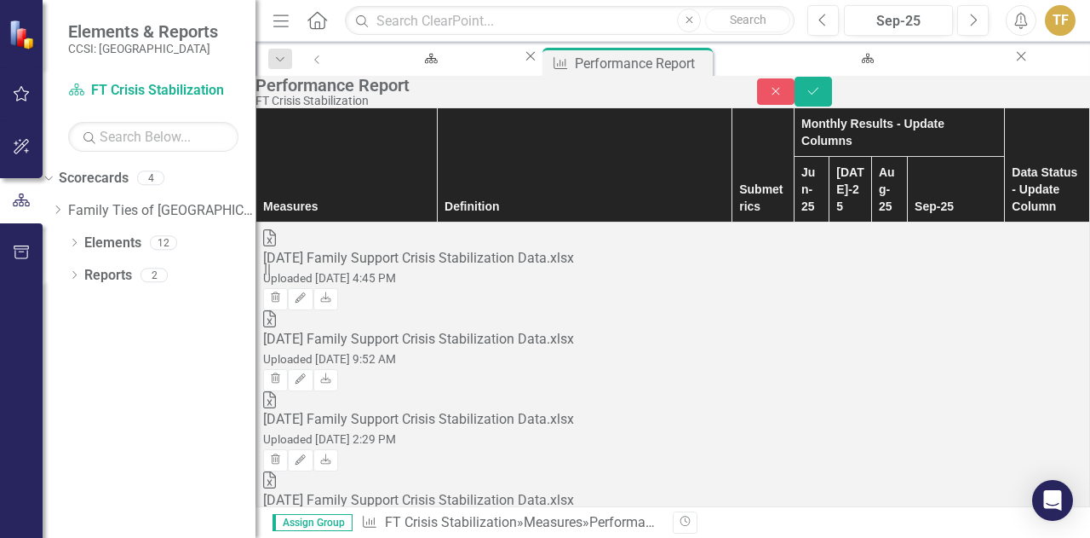
type input "-1"
drag, startPoint x: 884, startPoint y: 306, endPoint x: 851, endPoint y: 308, distance: 33.3
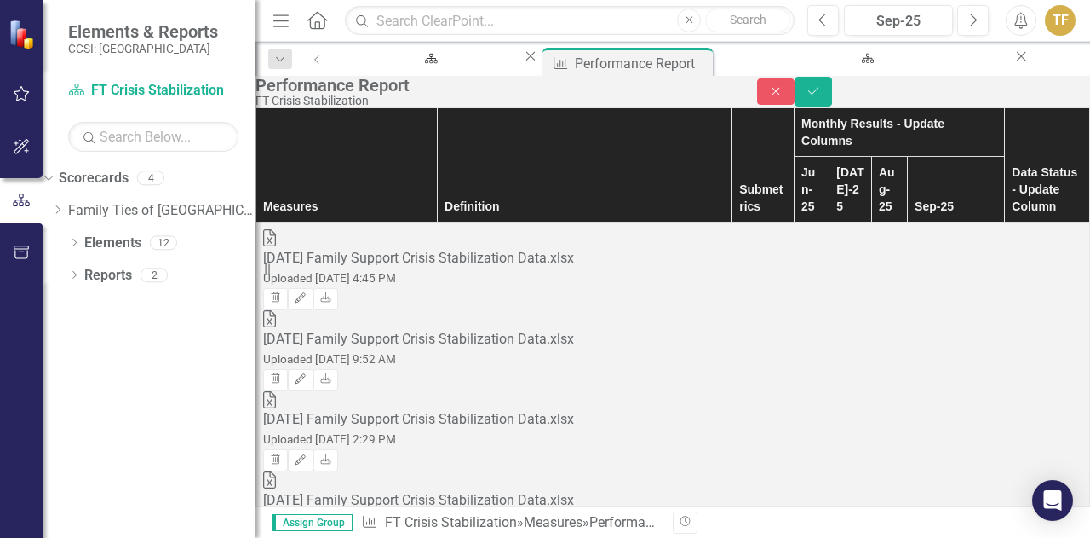
type input "16"
type input "3"
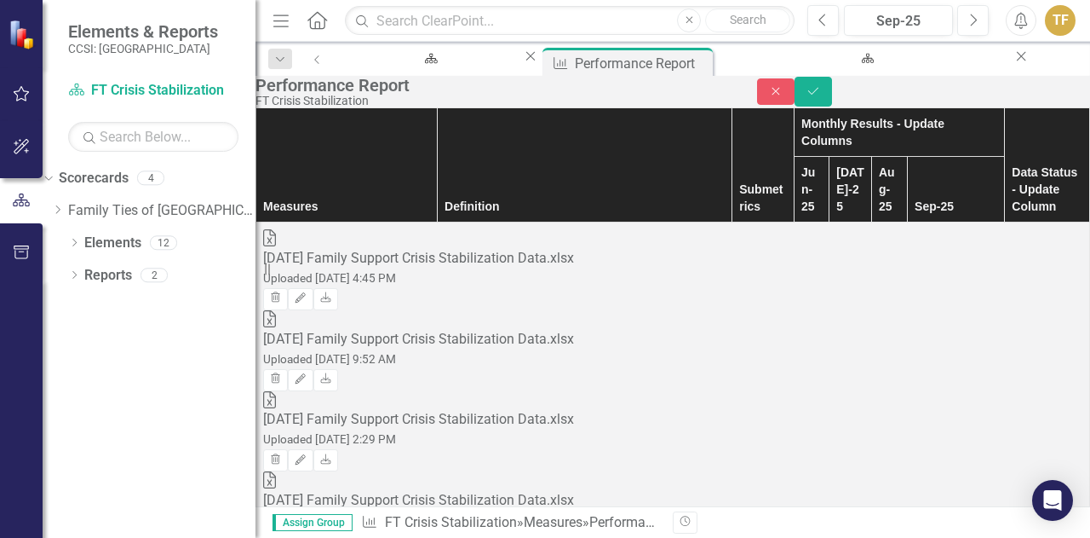
type input "2"
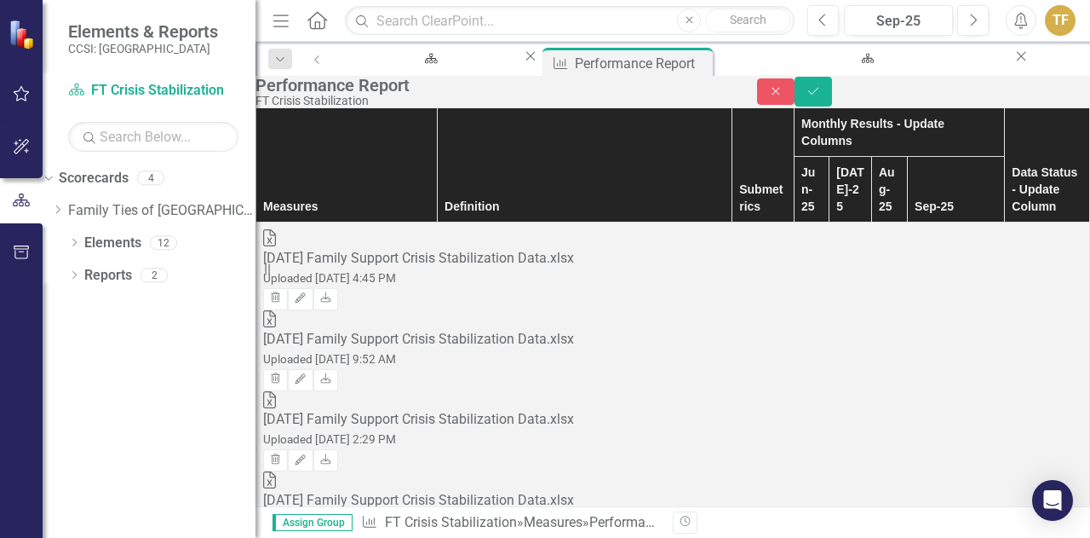
type input "4"
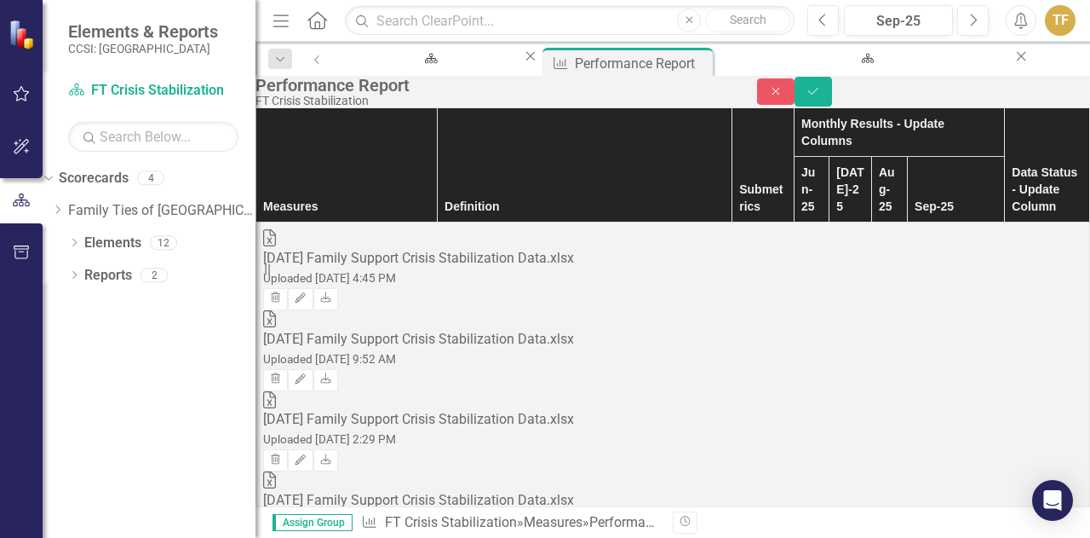
type input "4"
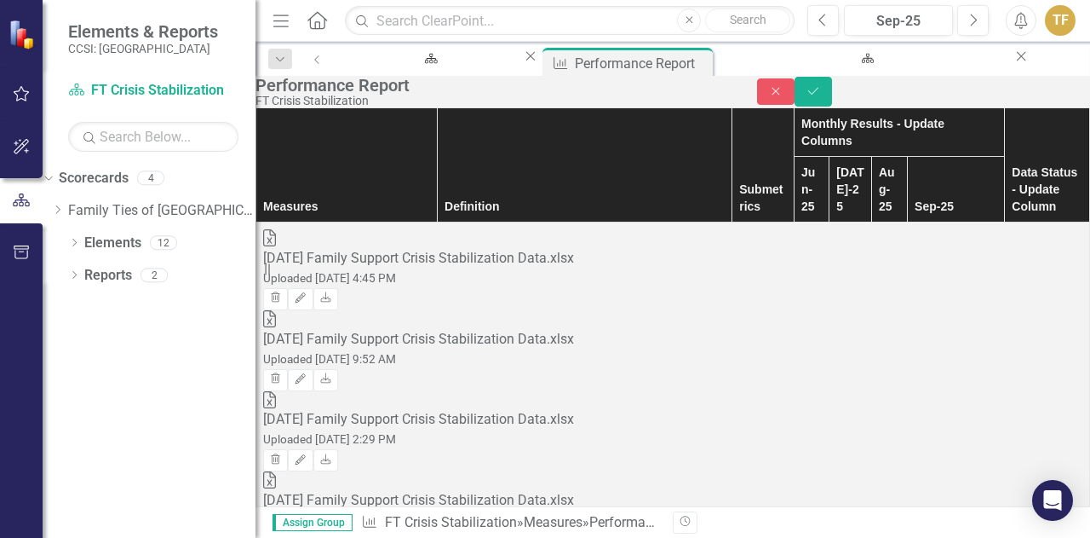
type input "0"
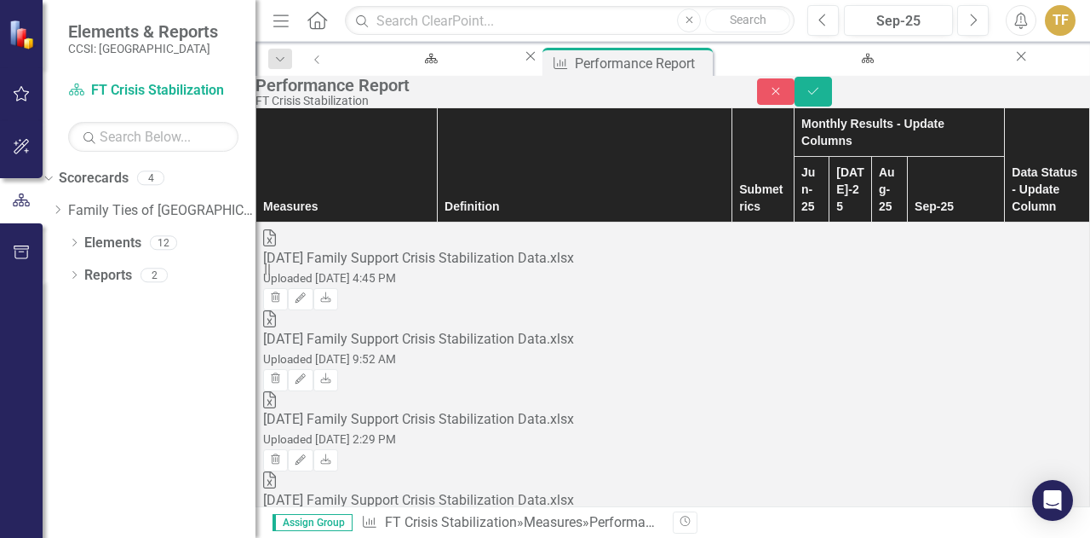
type input "N/A"
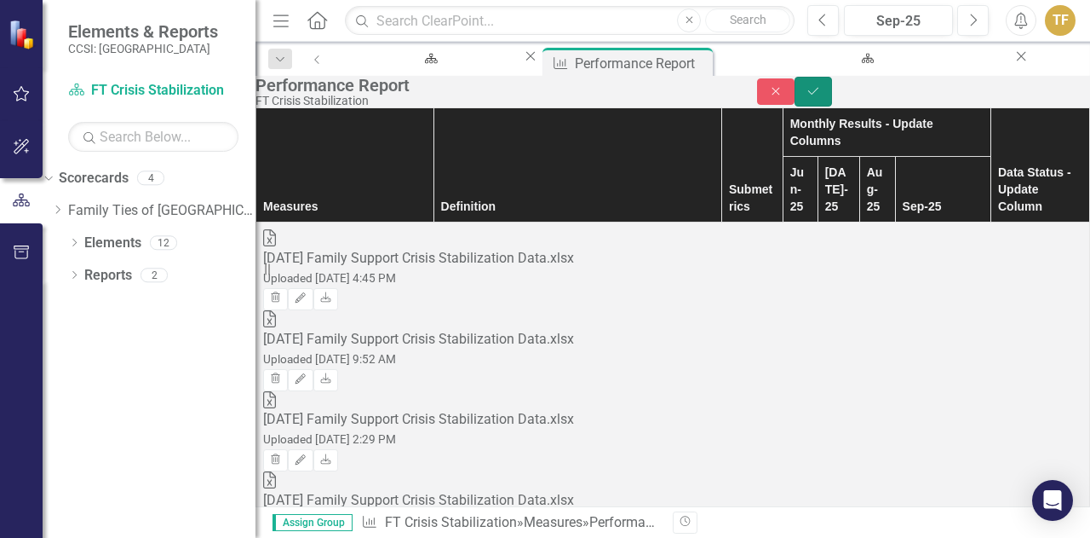
click at [821, 97] on icon "Save" at bounding box center [813, 91] width 15 height 12
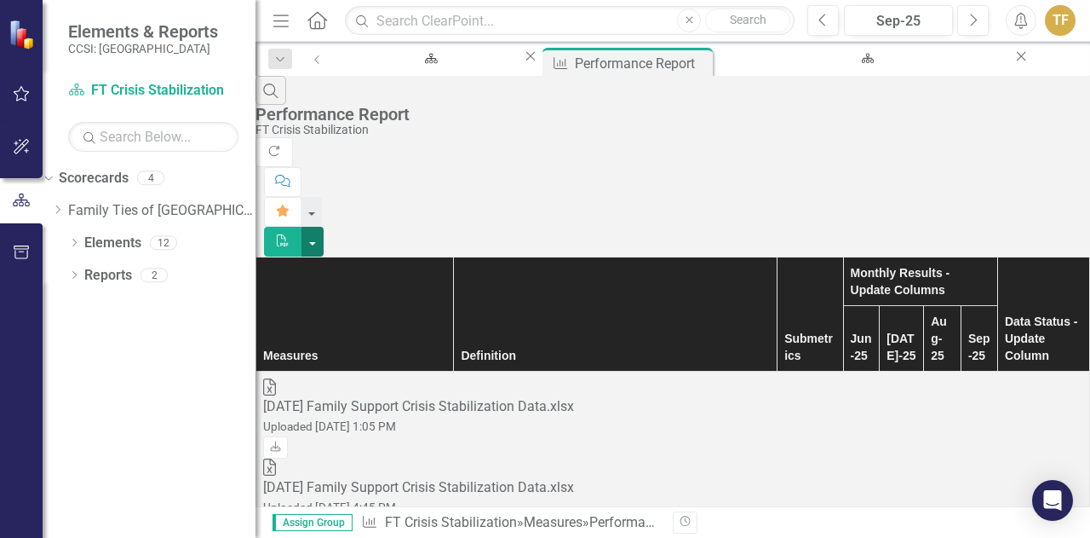
click at [324, 227] on button "button" at bounding box center [313, 242] width 22 height 30
click at [1016, 138] on link "PDF Export to PDF" at bounding box center [996, 139] width 135 height 32
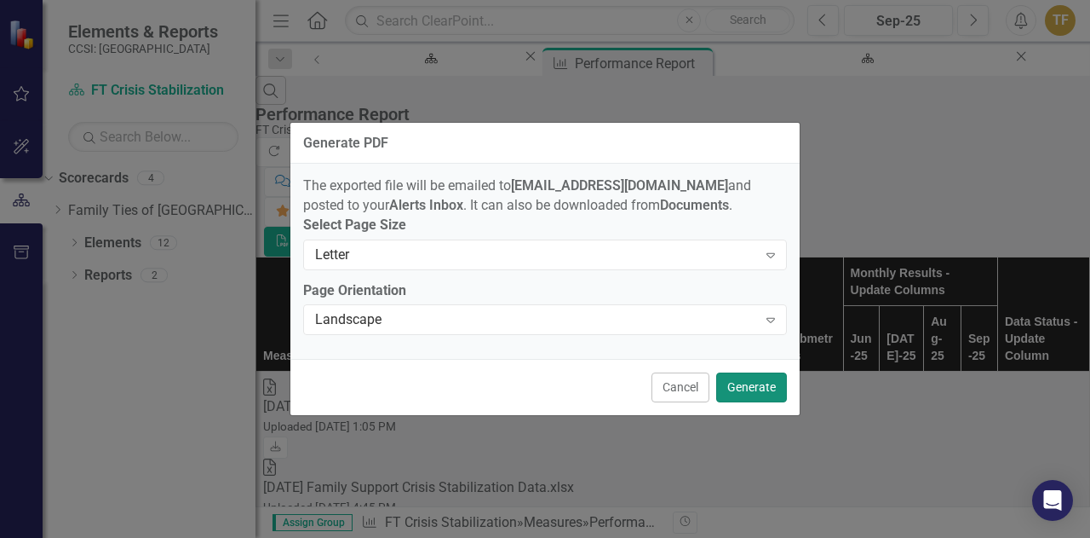
click at [749, 388] on button "Generate" at bounding box center [751, 387] width 71 height 30
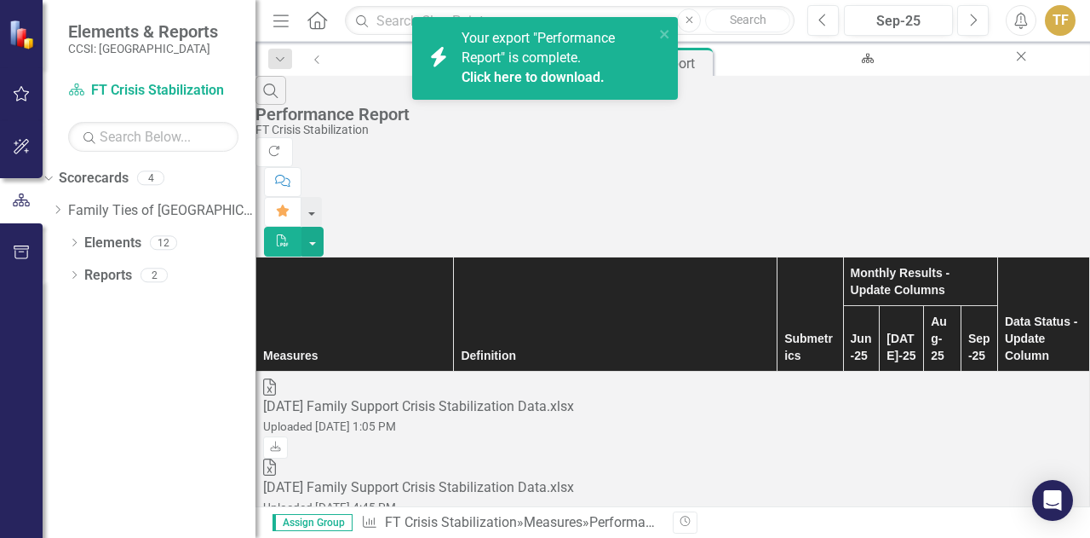
scroll to position [2614, 81]
